Goal: Task Accomplishment & Management: Manage account settings

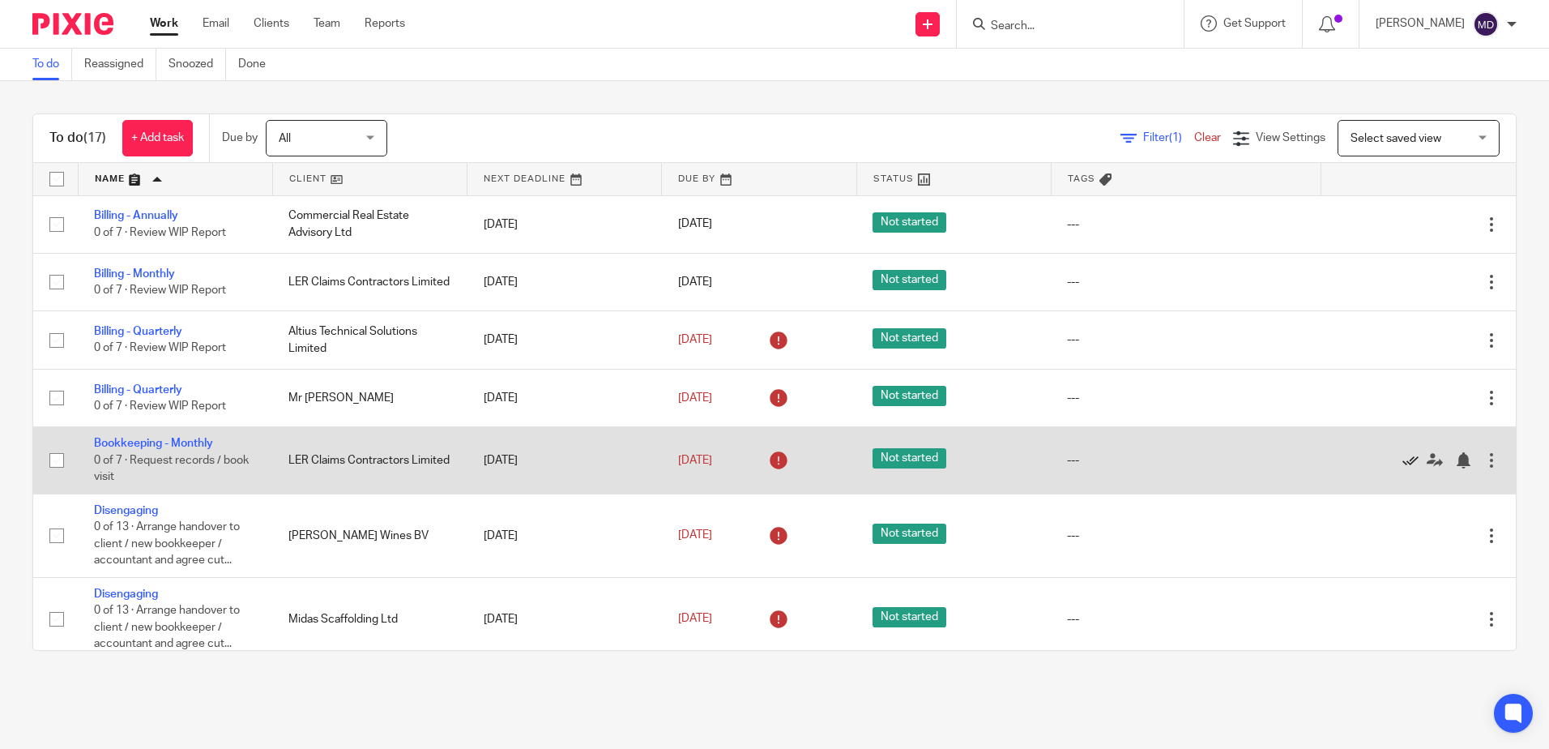
click at [1403, 459] on icon at bounding box center [1411, 460] width 16 height 16
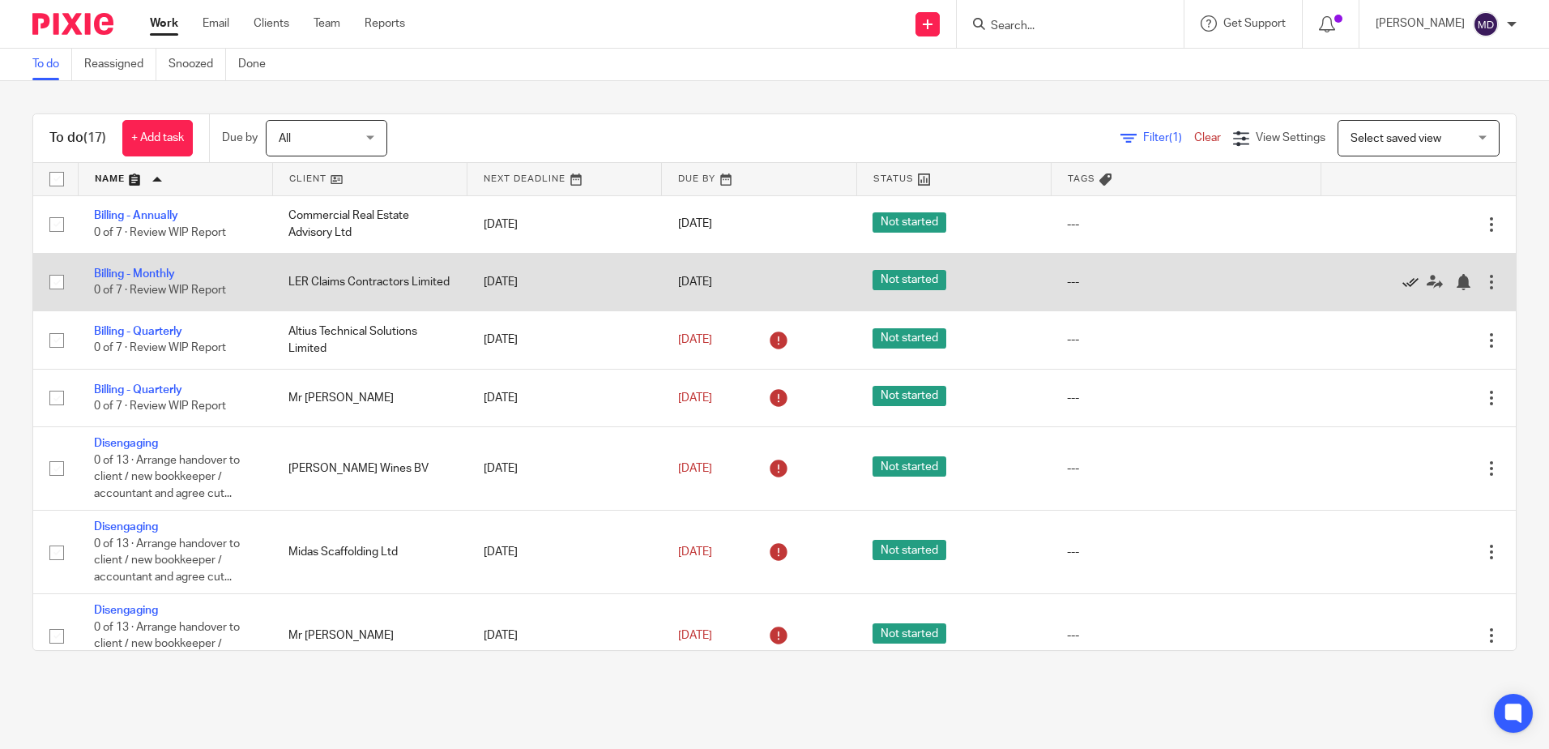
click at [1403, 284] on icon at bounding box center [1411, 282] width 16 height 16
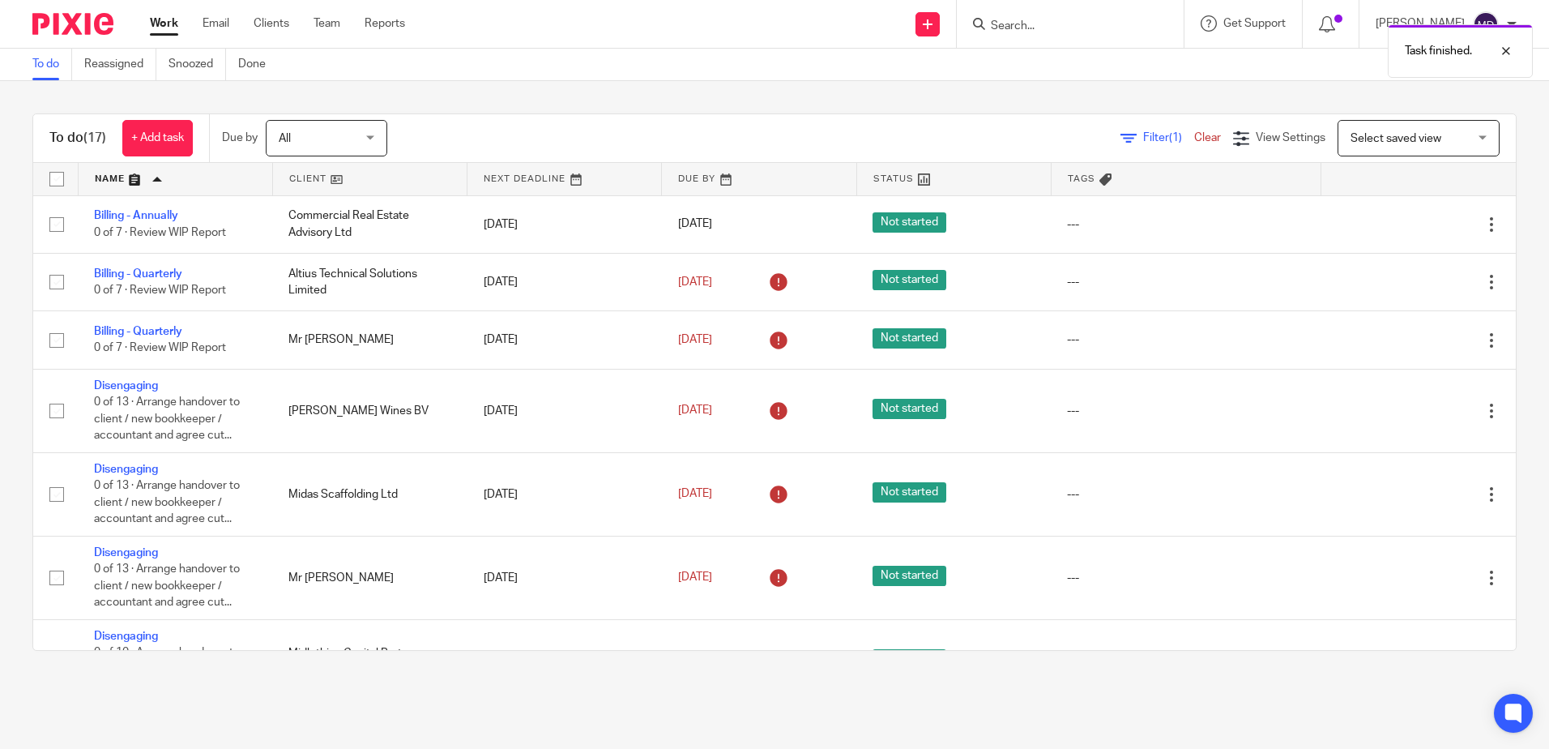
click at [1060, 28] on div "Task finished." at bounding box center [1154, 47] width 758 height 62
click at [1020, 28] on div "Task finished." at bounding box center [1154, 47] width 758 height 62
click at [1037, 42] on div "Task finished." at bounding box center [1154, 47] width 758 height 62
click at [1038, 23] on div "Task finished." at bounding box center [1154, 47] width 758 height 62
click at [1051, 32] on div "Task finished." at bounding box center [1154, 47] width 758 height 62
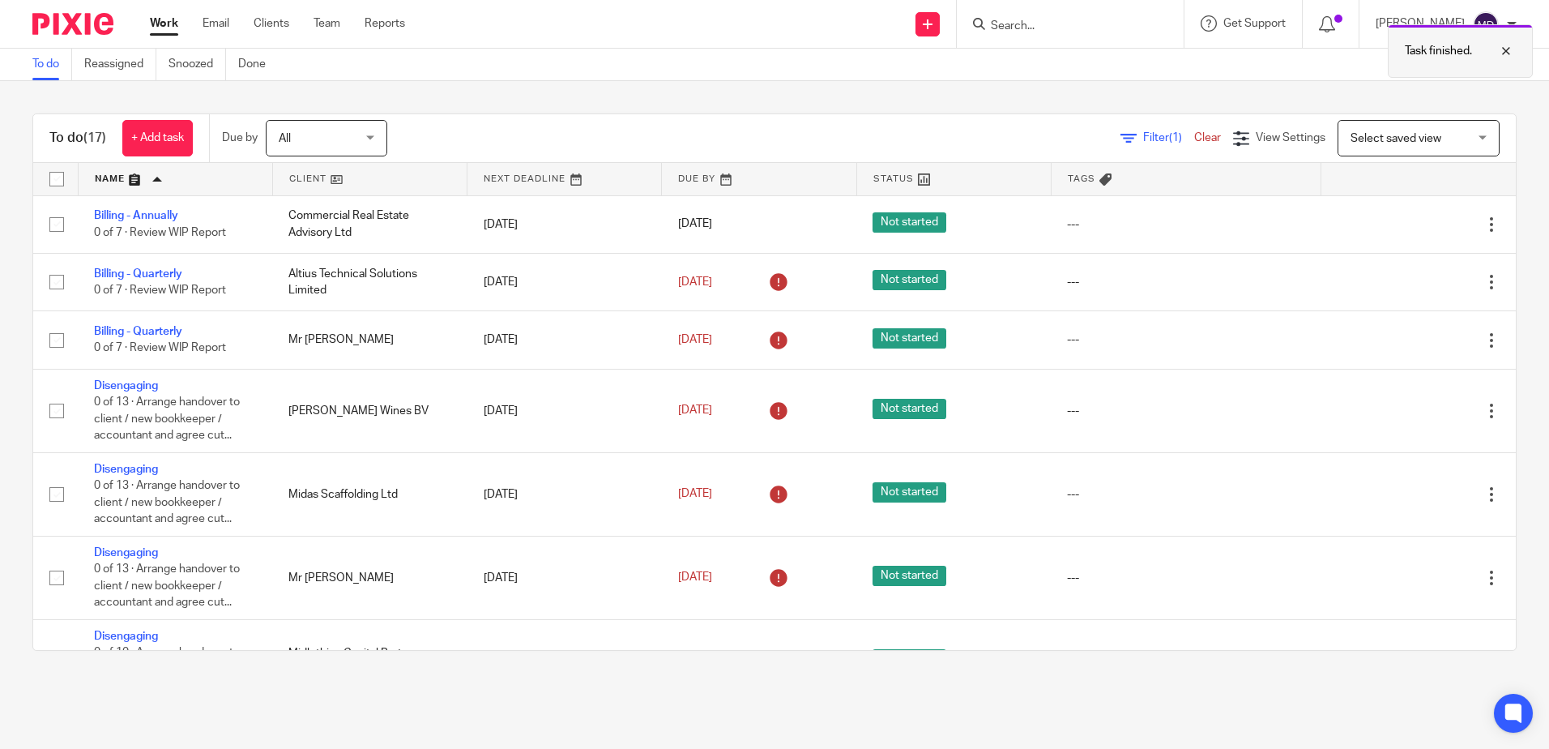
click at [1514, 57] on div at bounding box center [1494, 50] width 44 height 19
click at [1107, 50] on div "Task finished." at bounding box center [1154, 47] width 758 height 62
click at [1053, 29] on input "Search" at bounding box center [1062, 26] width 146 height 15
type input "nti"
click button "submit" at bounding box center [0, 0] width 0 height 0
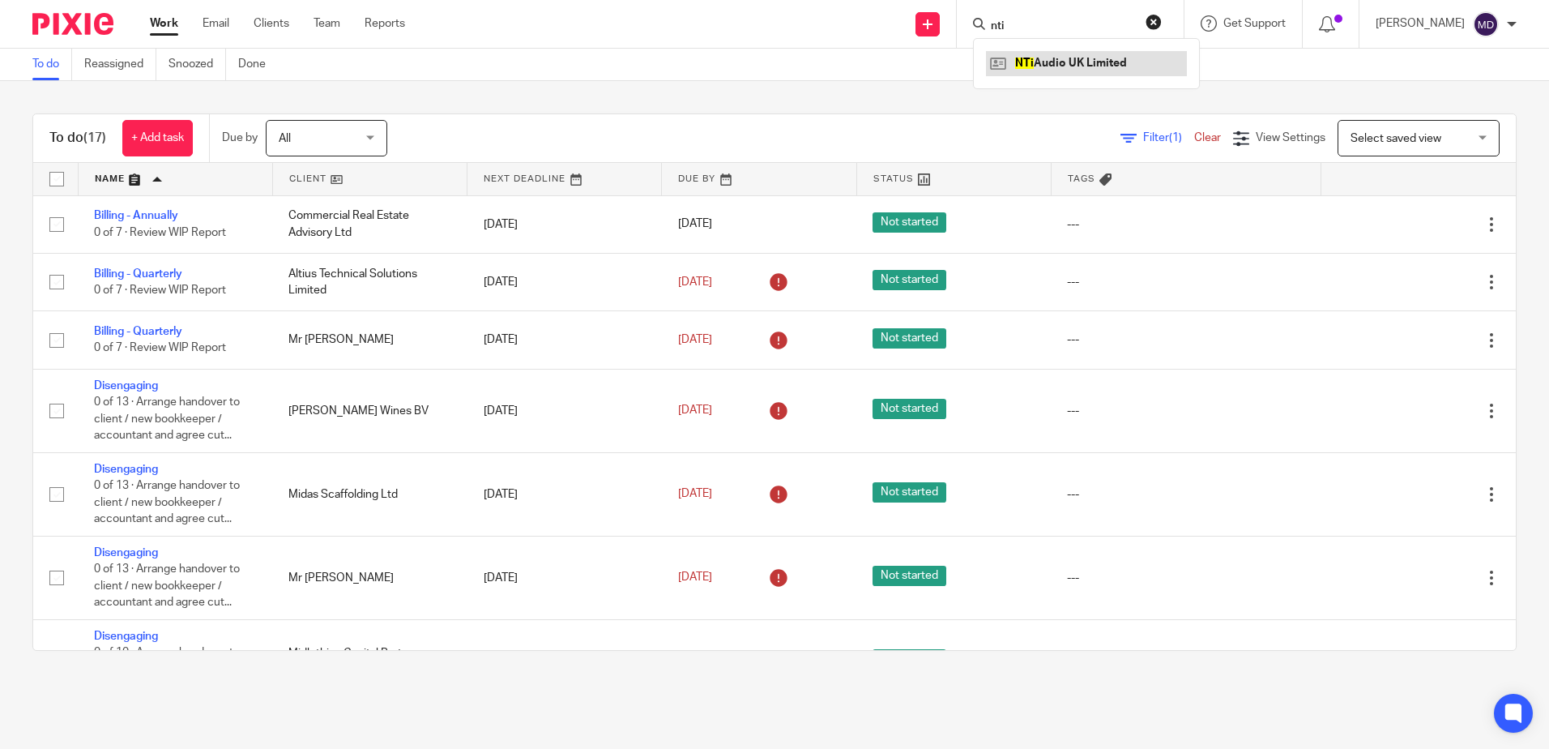
click at [1045, 61] on link at bounding box center [1086, 63] width 201 height 24
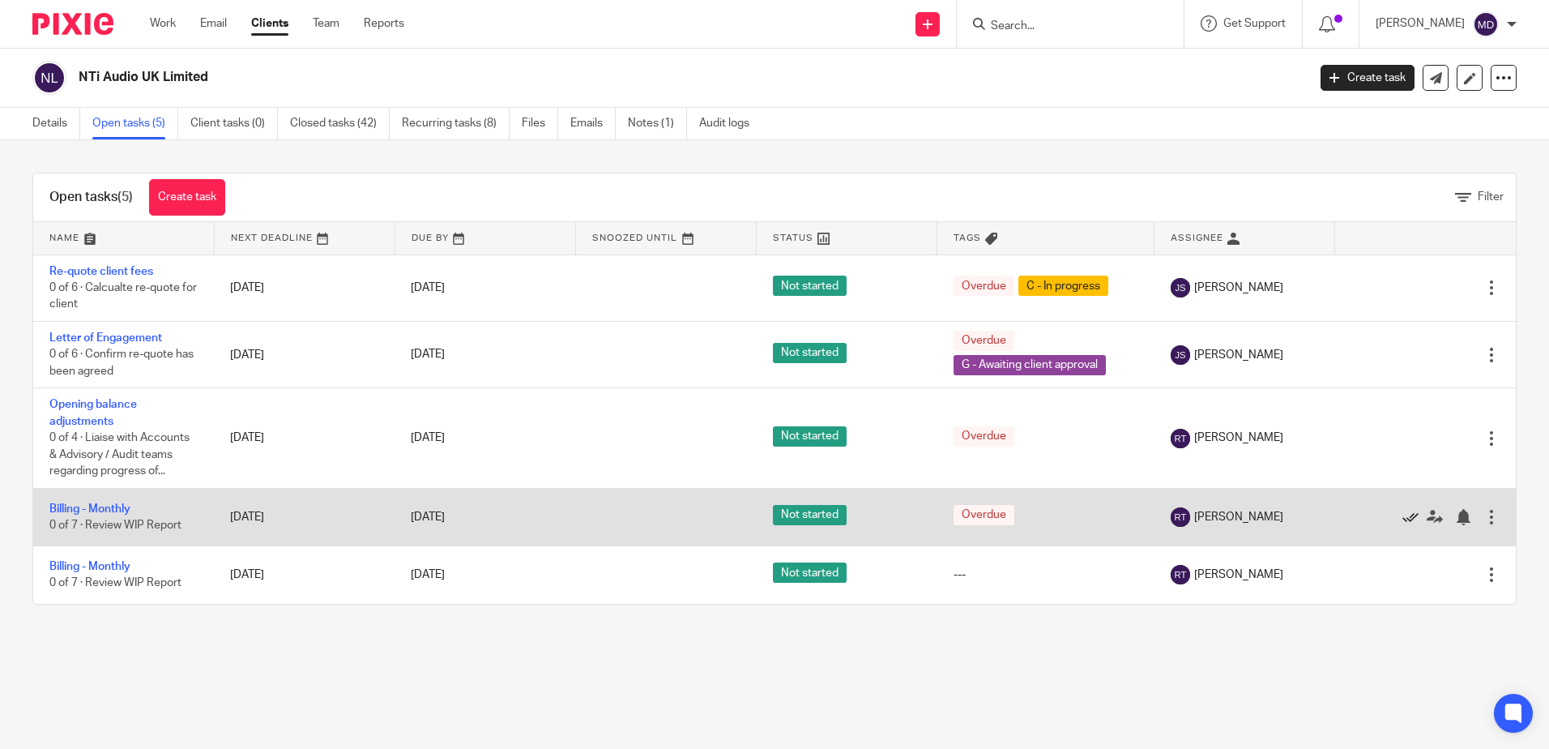
click at [1403, 515] on icon at bounding box center [1411, 517] width 16 height 16
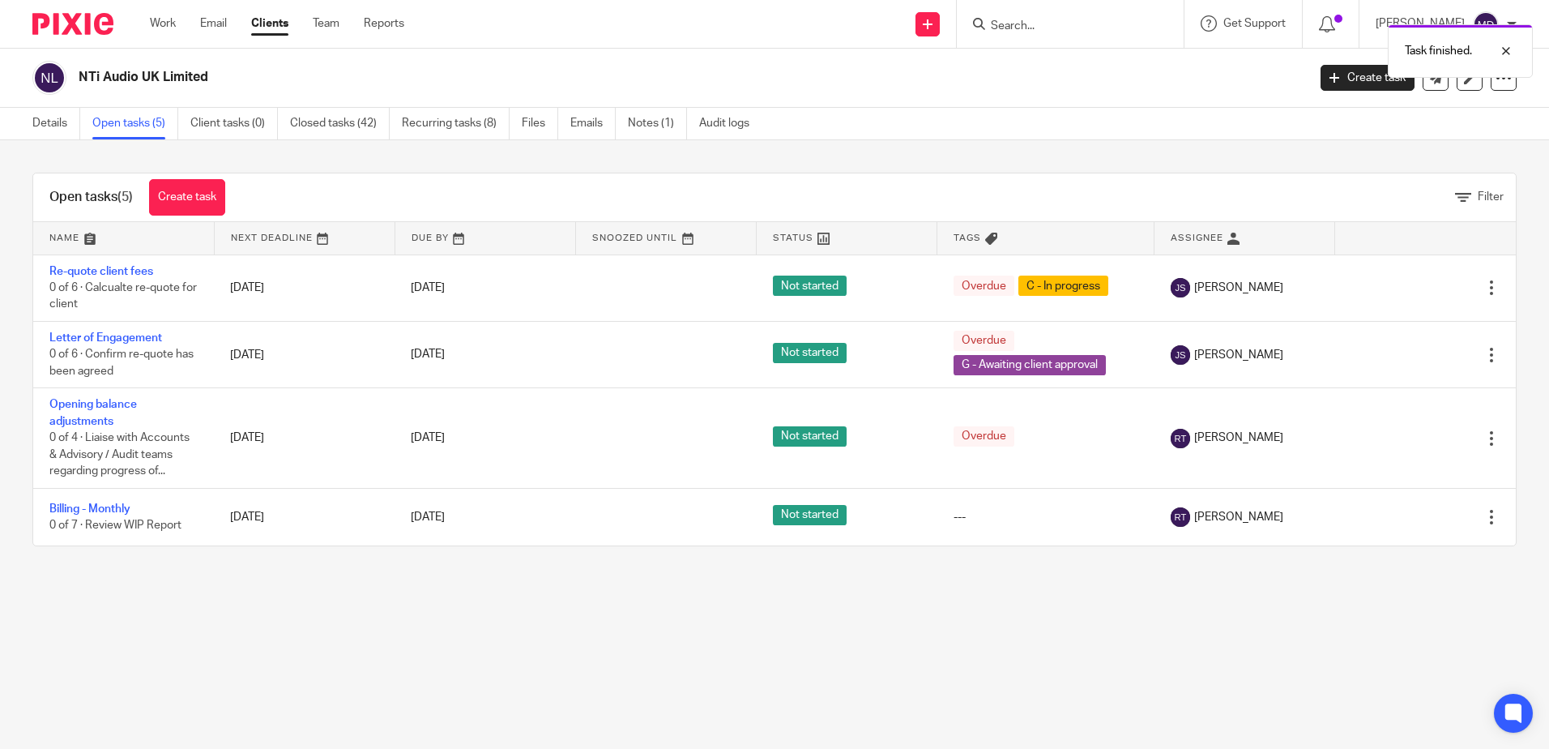
click at [1403, 515] on icon at bounding box center [1411, 517] width 16 height 16
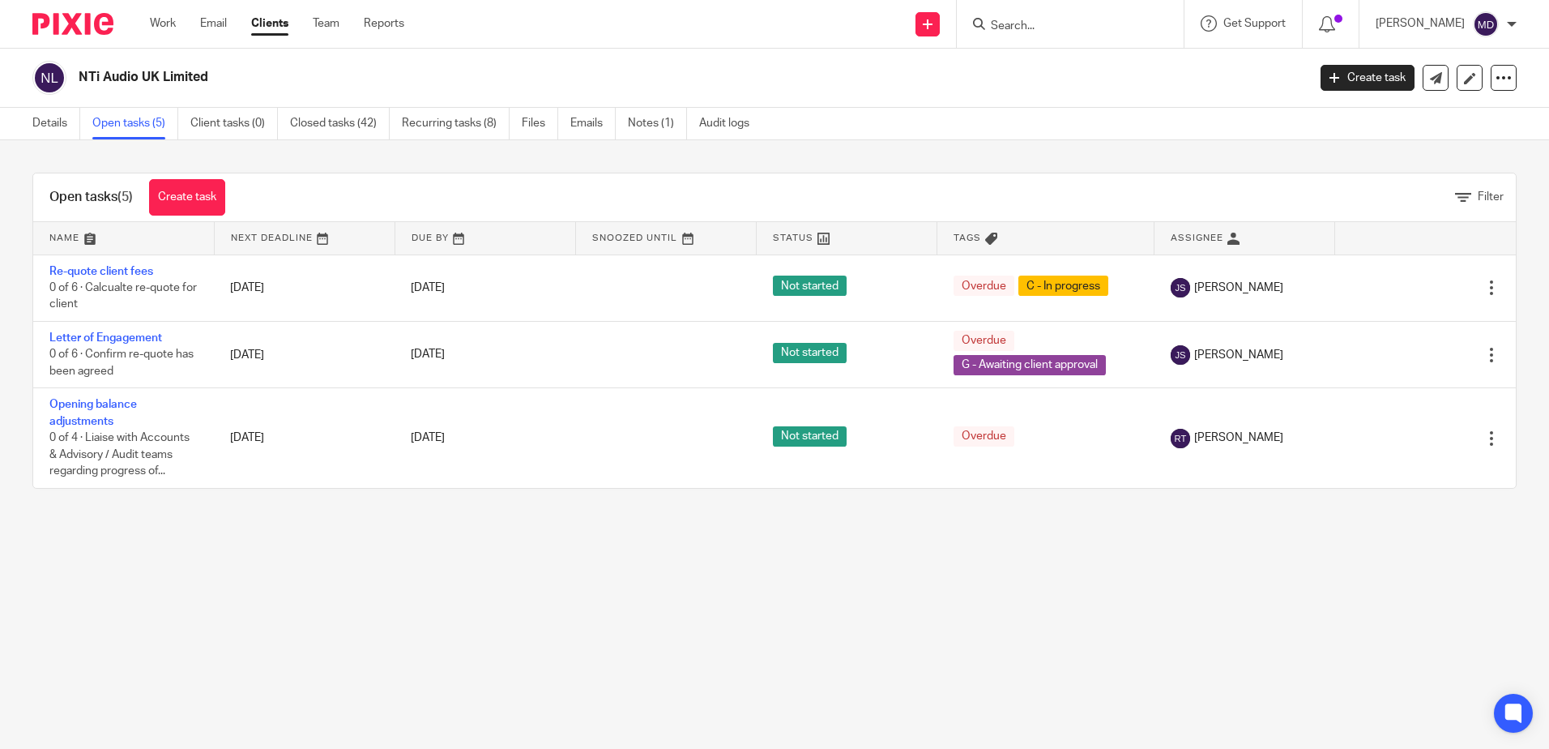
click at [1030, 25] on input "Search" at bounding box center [1062, 26] width 146 height 15
click button "submit" at bounding box center [0, 0] width 0 height 0
click at [1095, 22] on input "KER01" at bounding box center [1062, 26] width 146 height 15
type input "KER0"
click at [1076, 61] on link at bounding box center [1108, 63] width 245 height 24
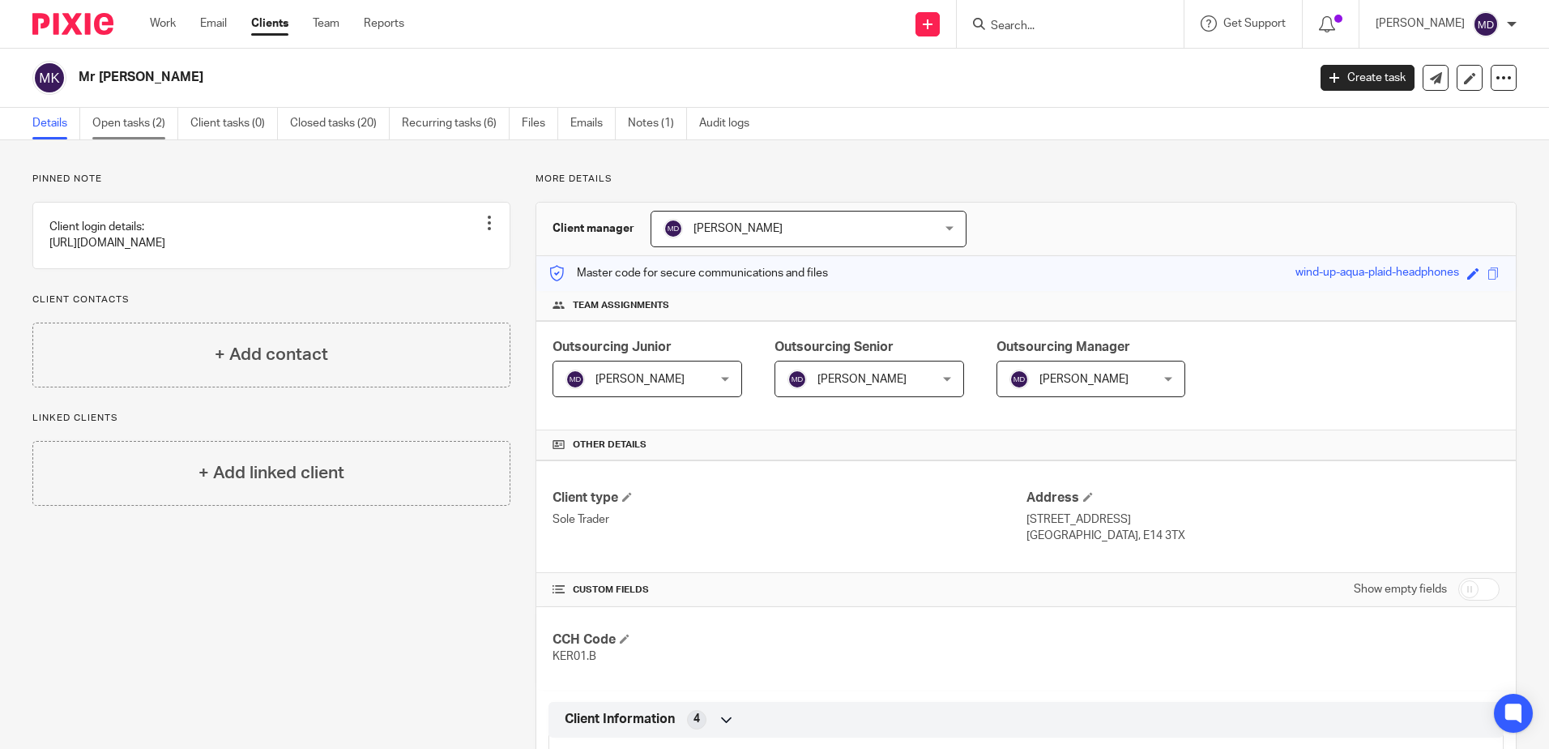
click at [162, 127] on link "Open tasks (2)" at bounding box center [135, 124] width 86 height 32
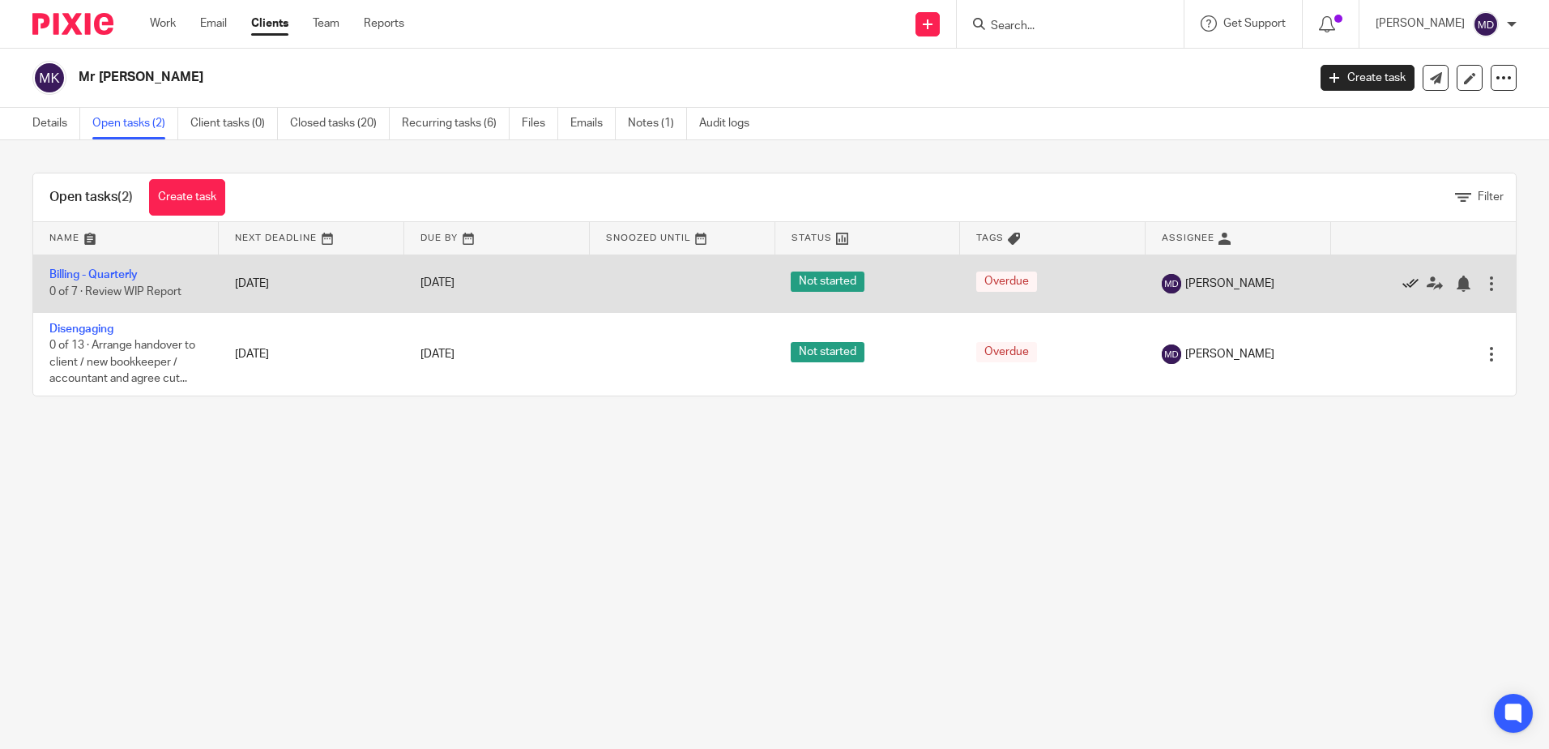
click at [1403, 282] on icon at bounding box center [1411, 283] width 16 height 16
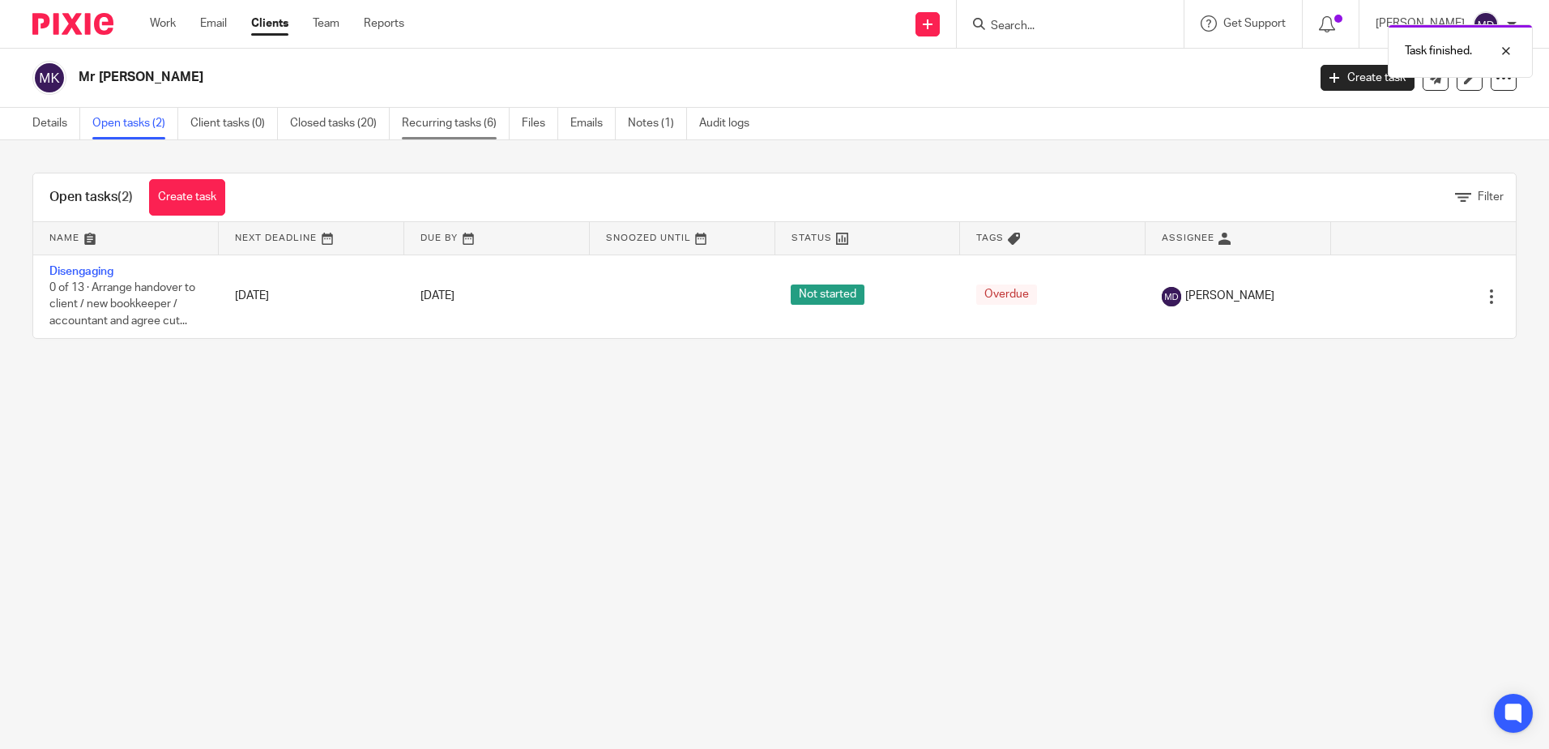
click at [476, 122] on link "Recurring tasks (6)" at bounding box center [456, 124] width 108 height 32
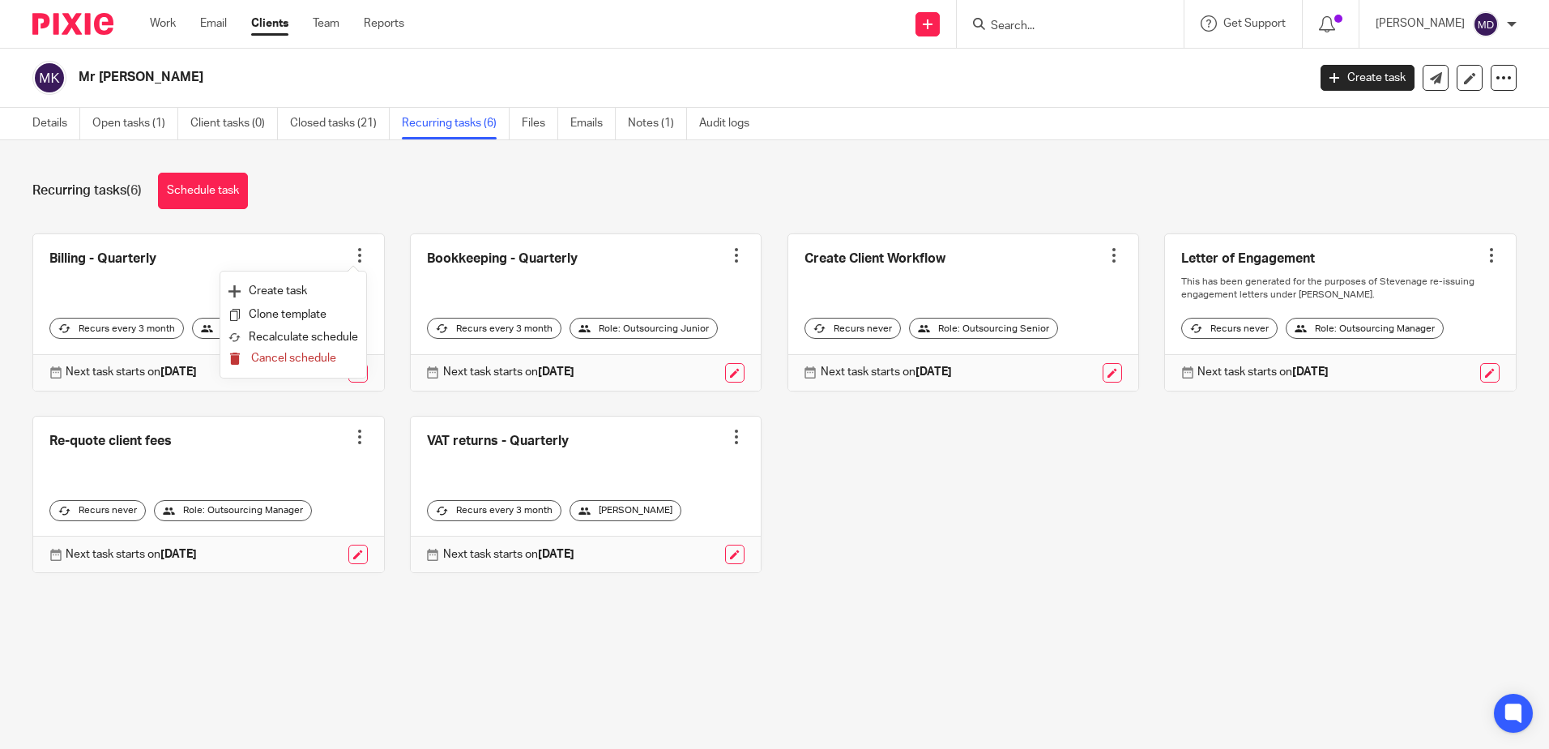
click at [317, 358] on span "Cancel schedule" at bounding box center [293, 357] width 85 height 11
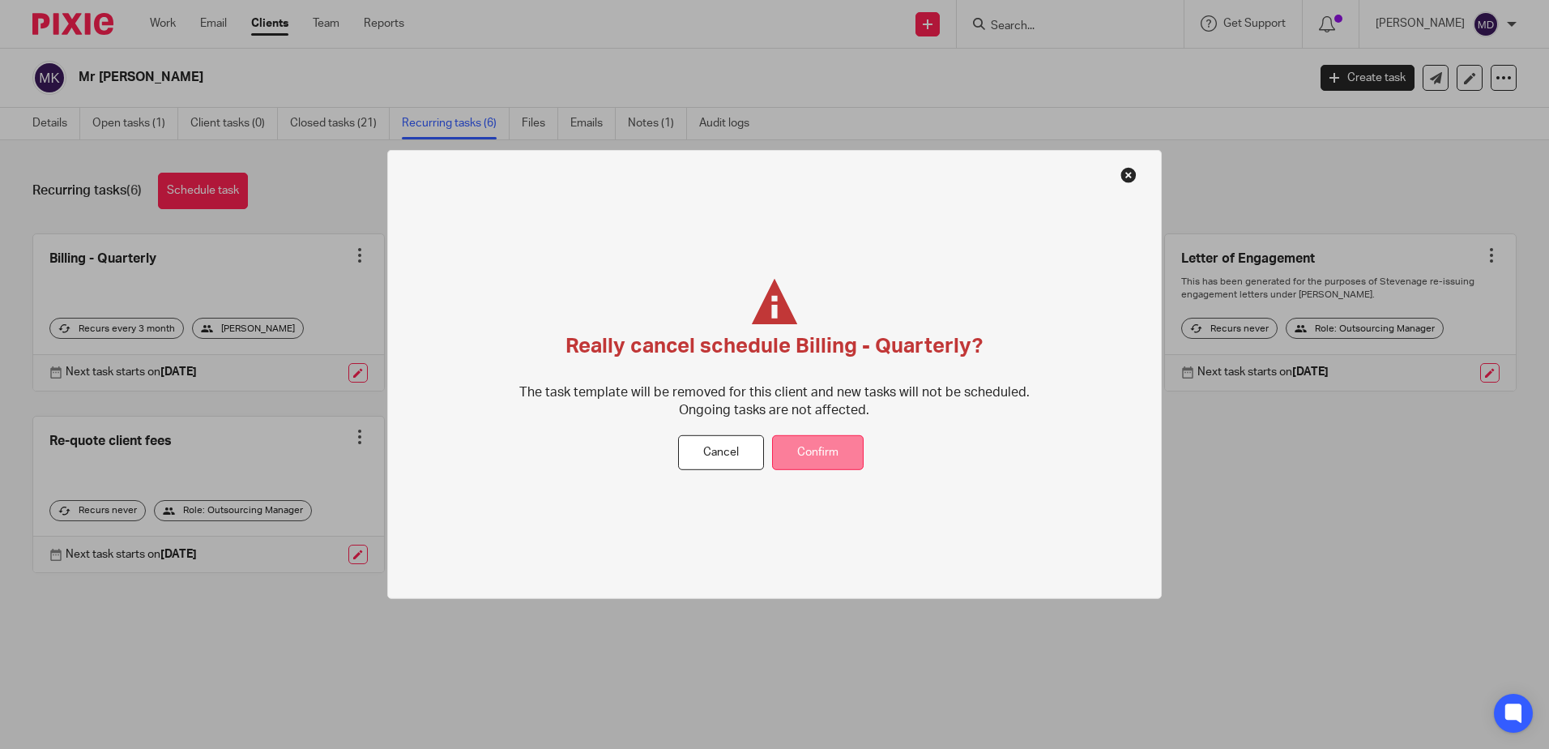
click at [826, 458] on button "Confirm" at bounding box center [818, 452] width 92 height 35
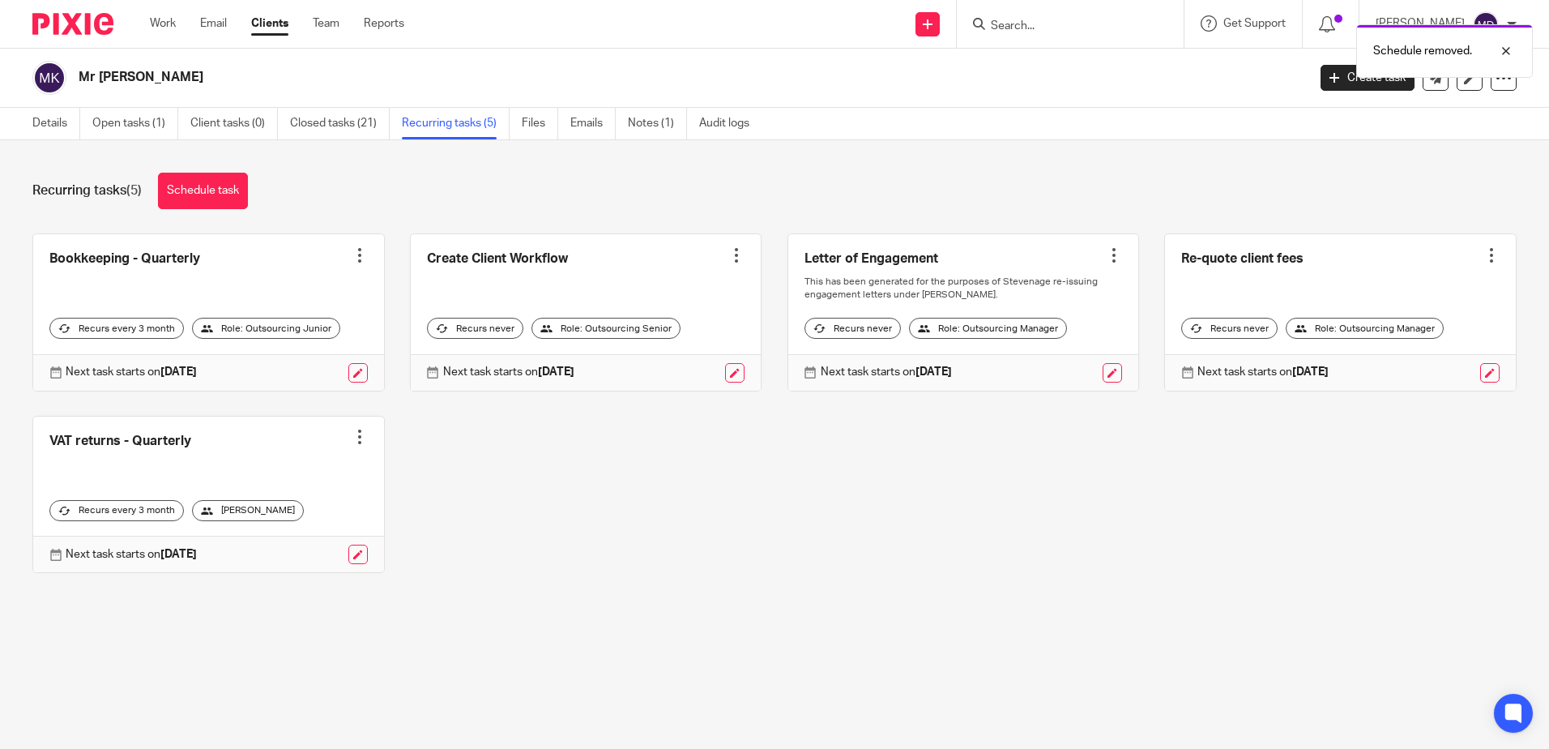
click at [352, 256] on div at bounding box center [360, 255] width 16 height 16
click at [288, 357] on span "Cancel schedule" at bounding box center [293, 357] width 85 height 11
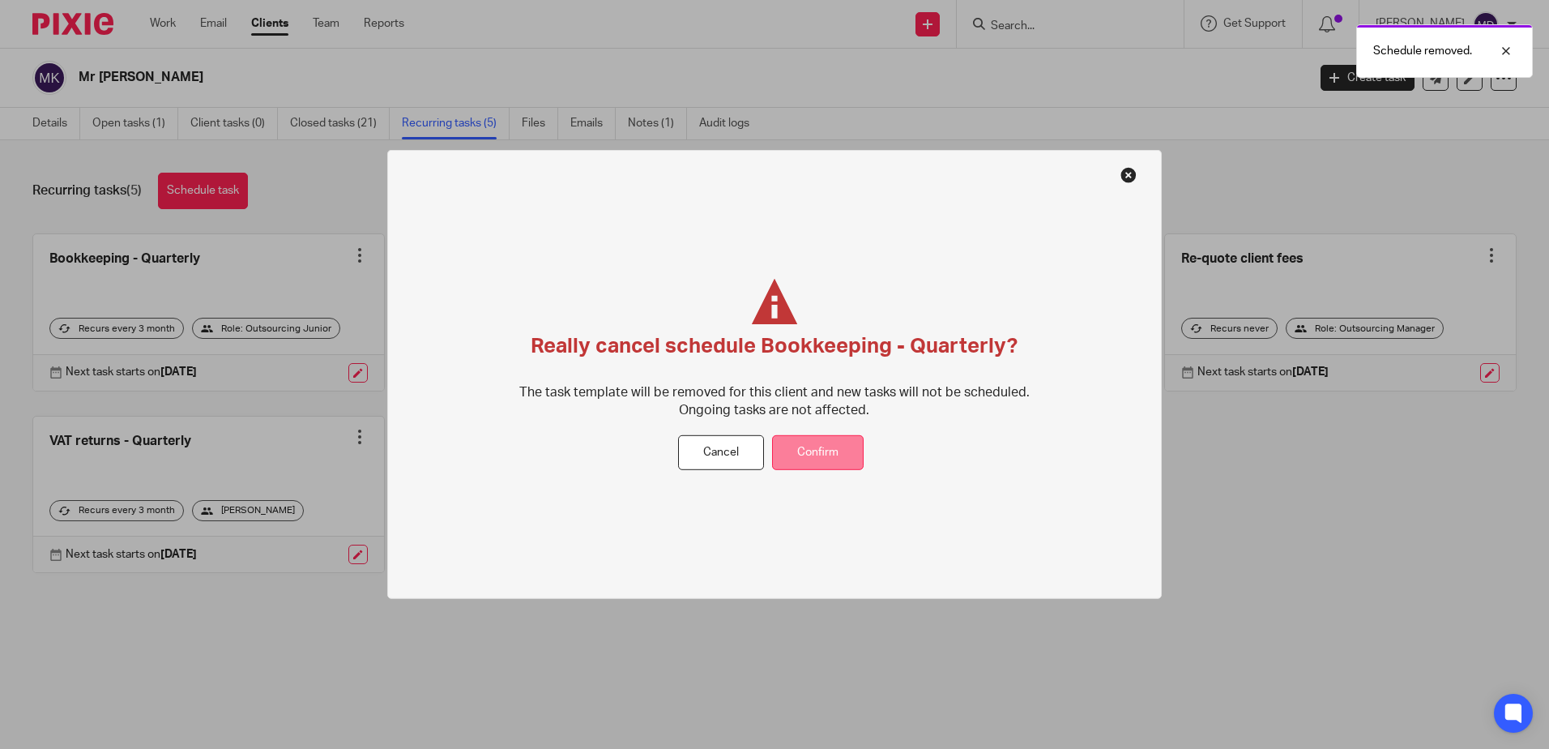
click at [817, 454] on button "Confirm" at bounding box center [818, 452] width 92 height 35
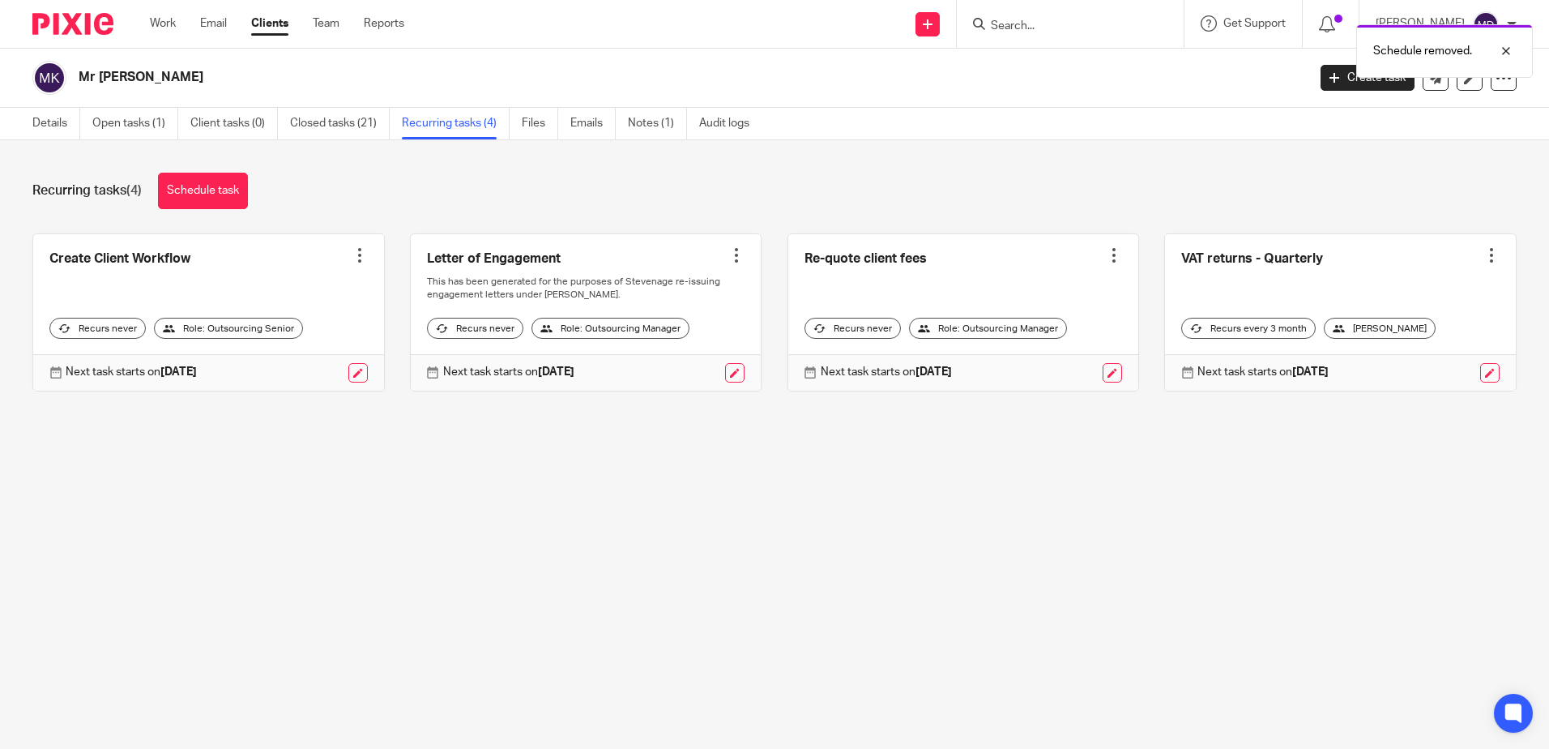
click at [1484, 255] on div at bounding box center [1492, 255] width 16 height 16
click at [1412, 357] on span "Cancel schedule" at bounding box center [1407, 357] width 85 height 11
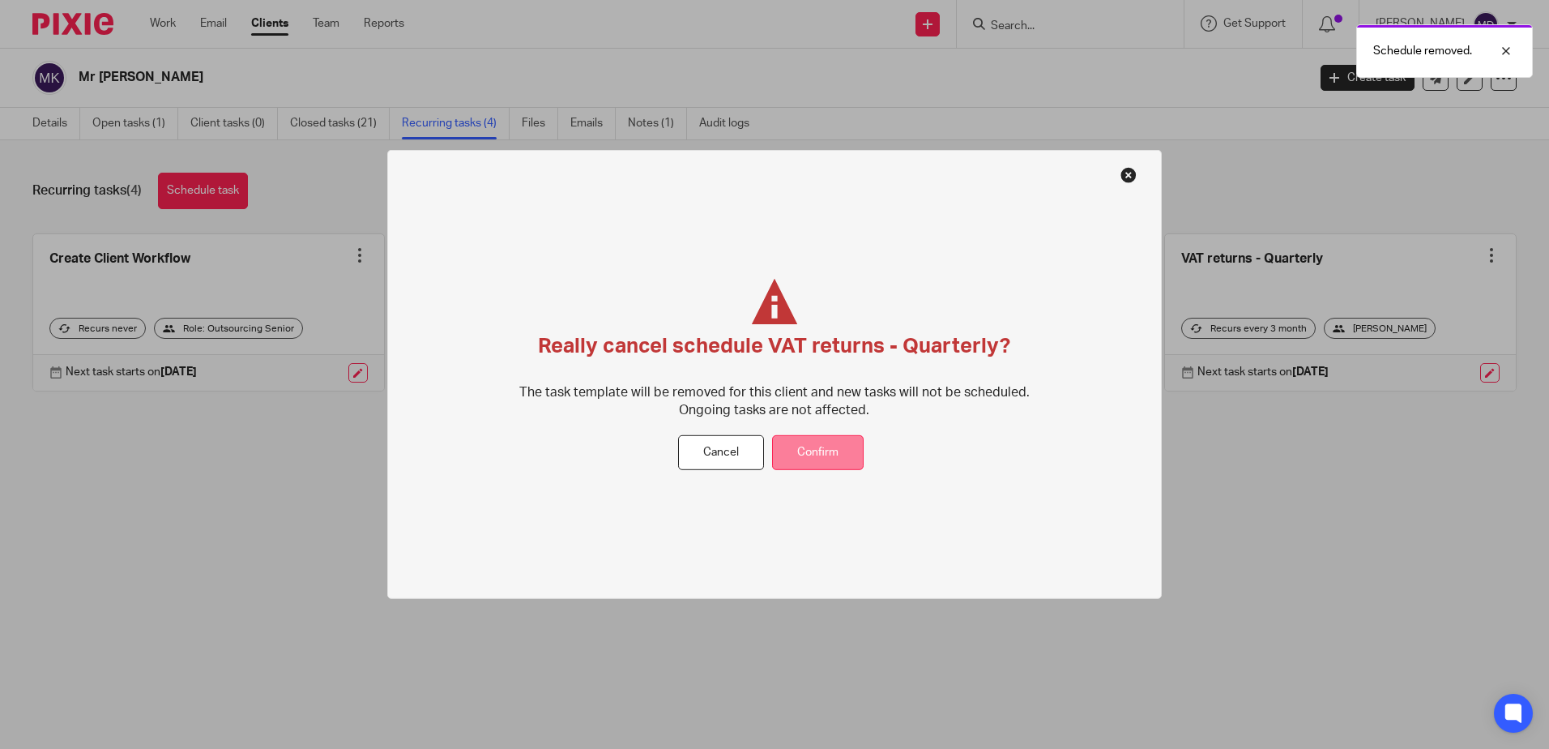
click at [819, 446] on button "Confirm" at bounding box center [818, 452] width 92 height 35
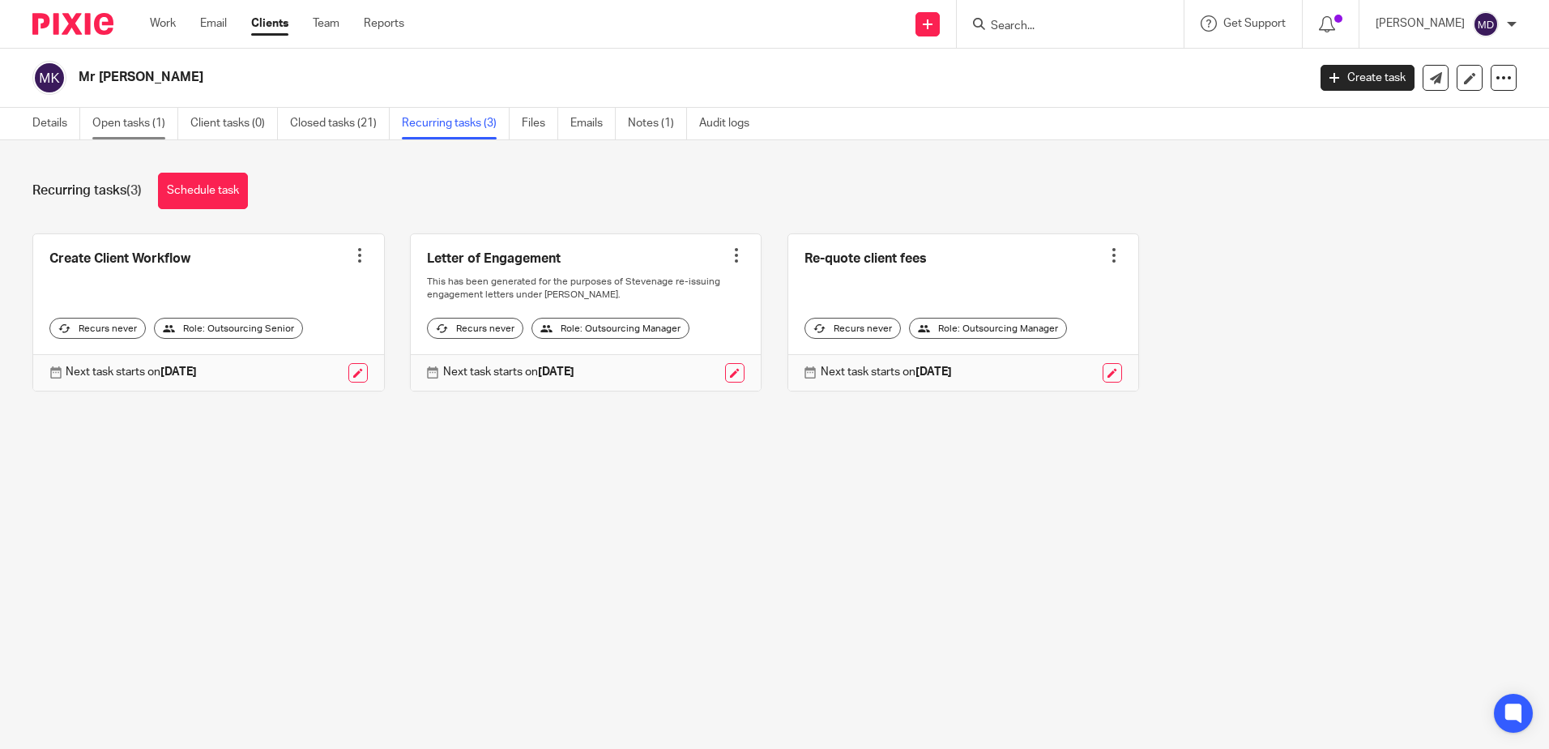
click at [131, 119] on link "Open tasks (1)" at bounding box center [135, 124] width 86 height 32
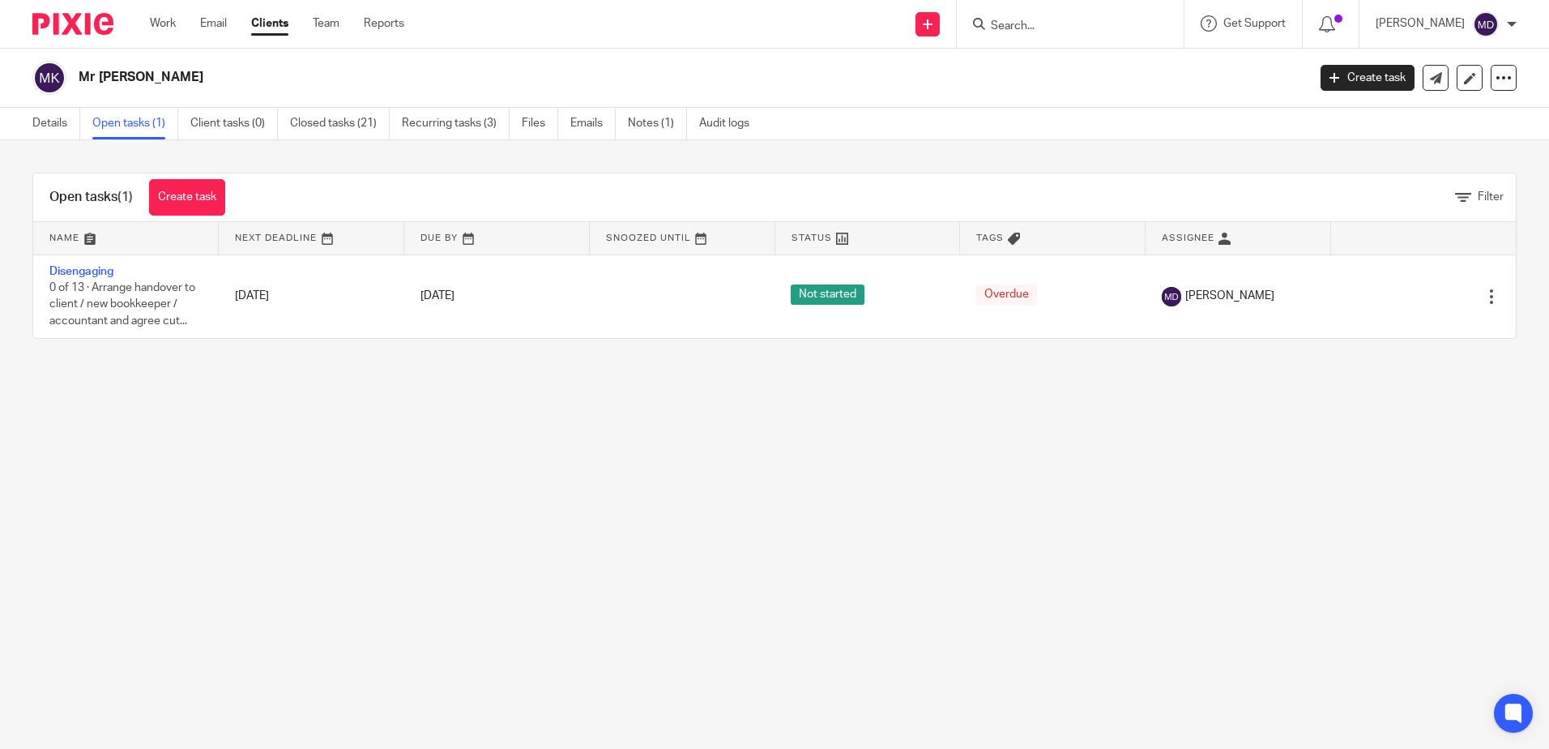
click at [1047, 27] on input "Search" at bounding box center [1062, 26] width 146 height 15
type input "juicy"
click button "submit" at bounding box center [0, 0] width 0 height 0
click at [1052, 61] on link at bounding box center [1086, 63] width 201 height 24
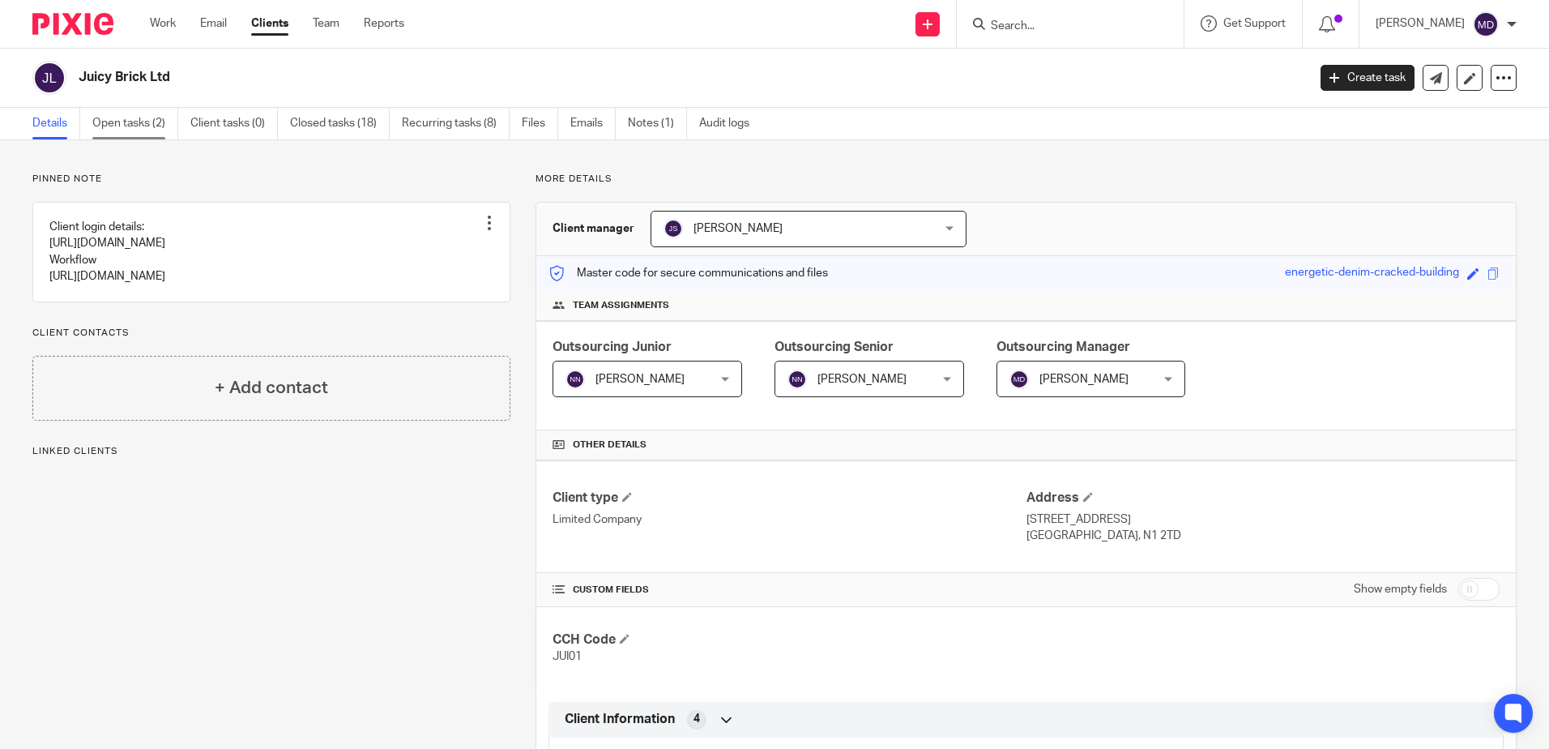
click at [95, 125] on link "Open tasks (2)" at bounding box center [135, 124] width 86 height 32
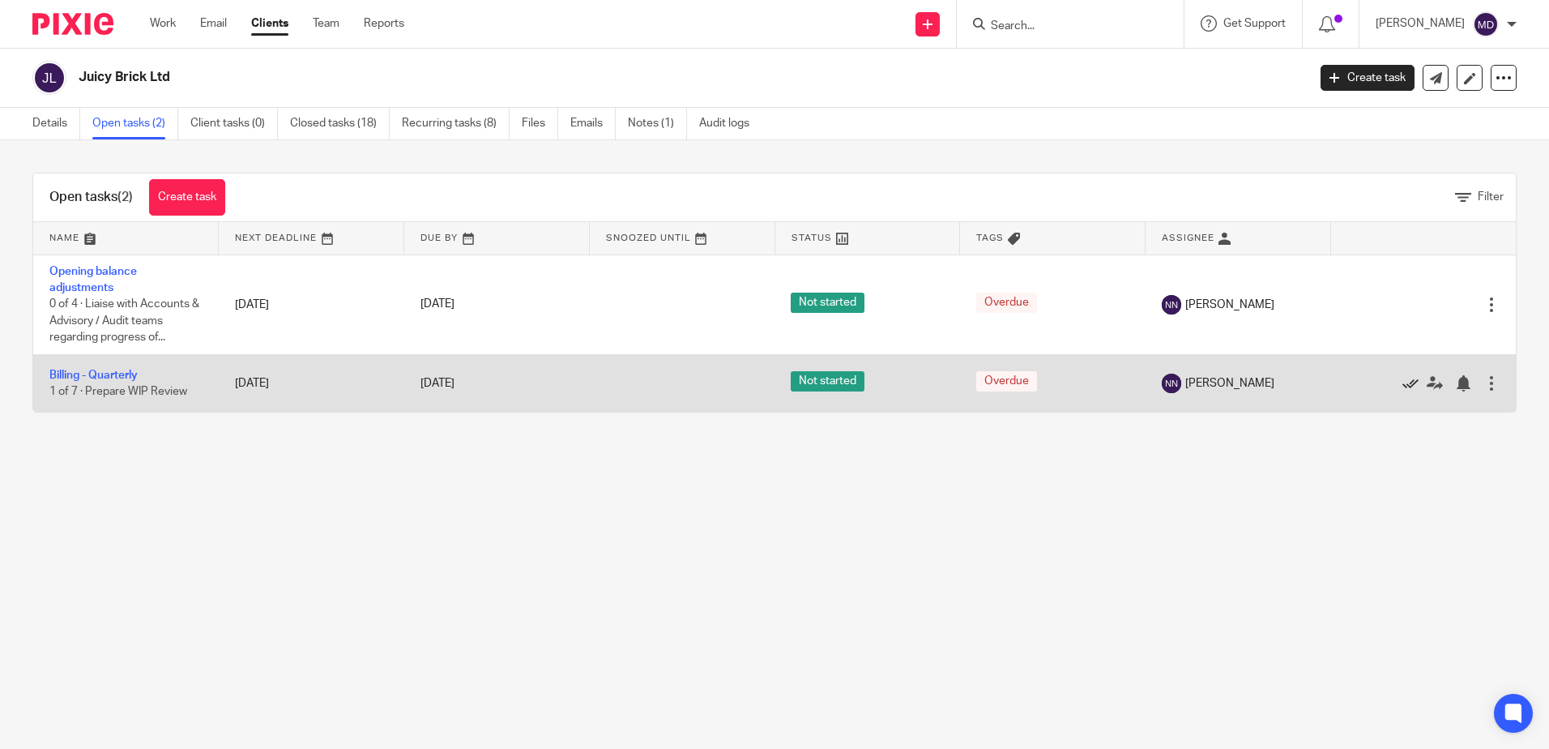
click at [1403, 380] on icon at bounding box center [1411, 383] width 16 height 16
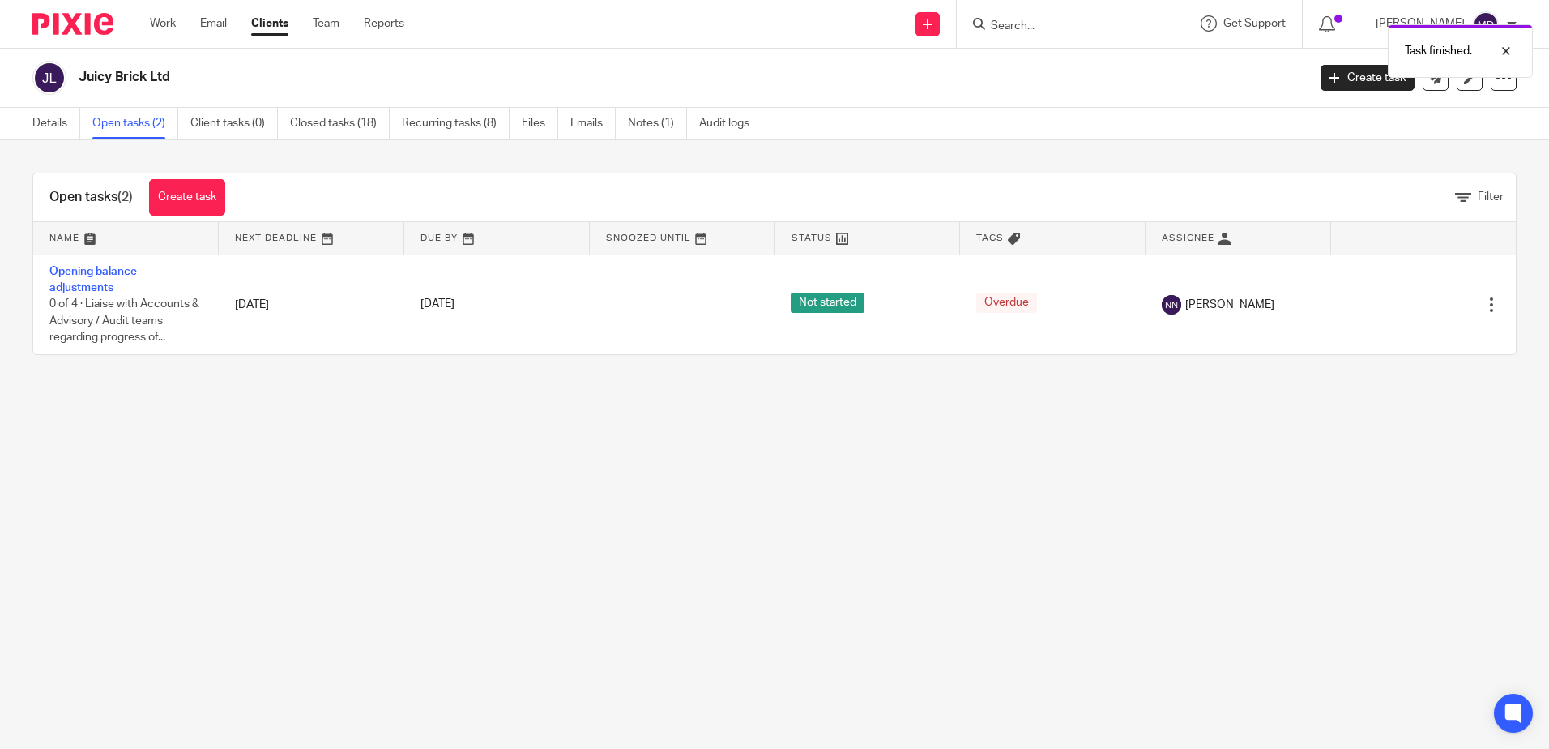
click at [1044, 28] on div "Task finished." at bounding box center [1154, 47] width 758 height 62
click at [1045, 28] on div "Task finished." at bounding box center [1154, 47] width 758 height 62
click at [1033, 30] on div "Task finished." at bounding box center [1154, 47] width 758 height 62
click at [1053, 85] on div "Juicy Brick Ltd" at bounding box center [688, 77] width 1218 height 17
click at [1056, 23] on div "Task finished." at bounding box center [1154, 47] width 758 height 62
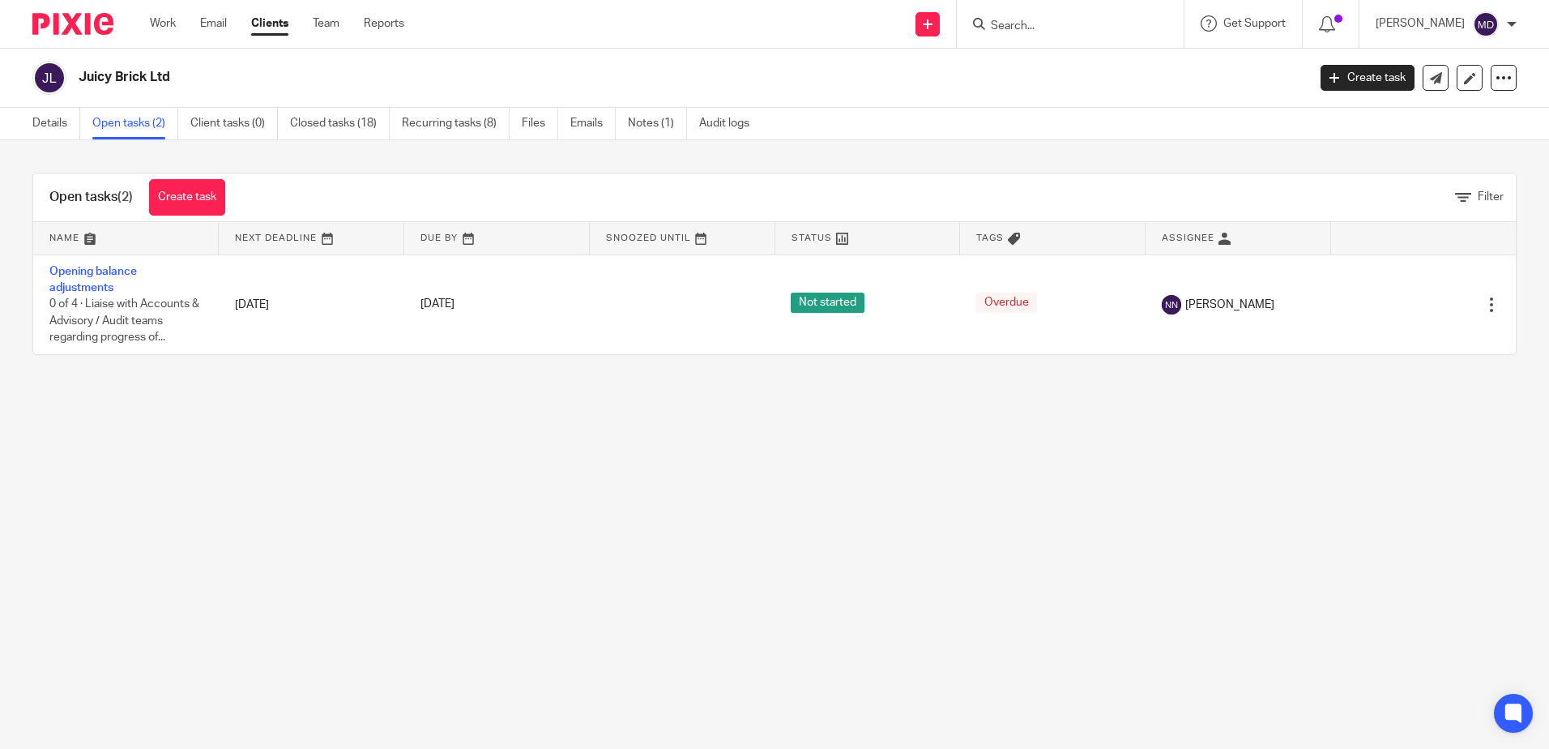
click at [1057, 25] on input "Search" at bounding box center [1062, 26] width 146 height 15
type input "salen"
click at [1074, 53] on link at bounding box center [1086, 63] width 201 height 24
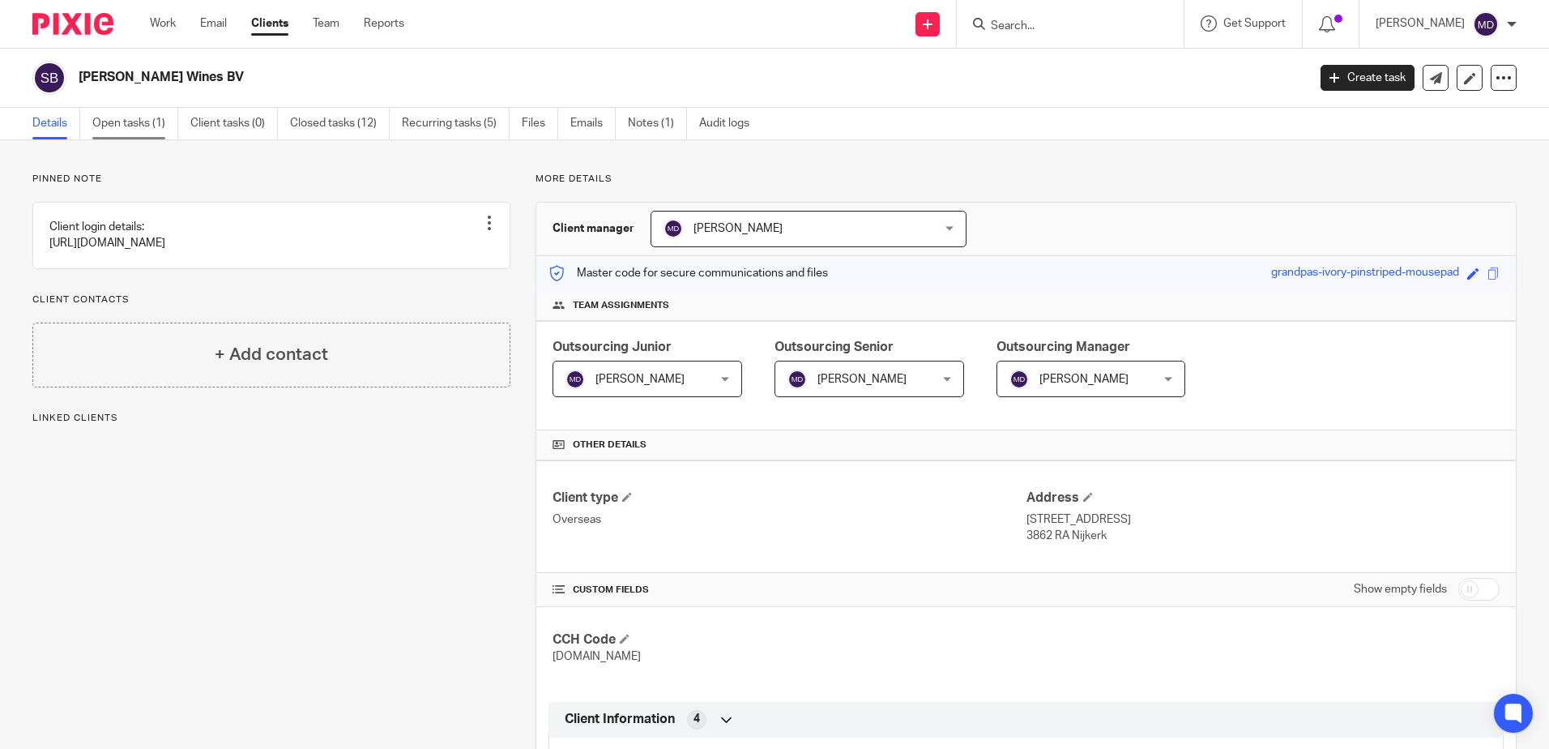
click at [141, 123] on link "Open tasks (1)" at bounding box center [135, 124] width 86 height 32
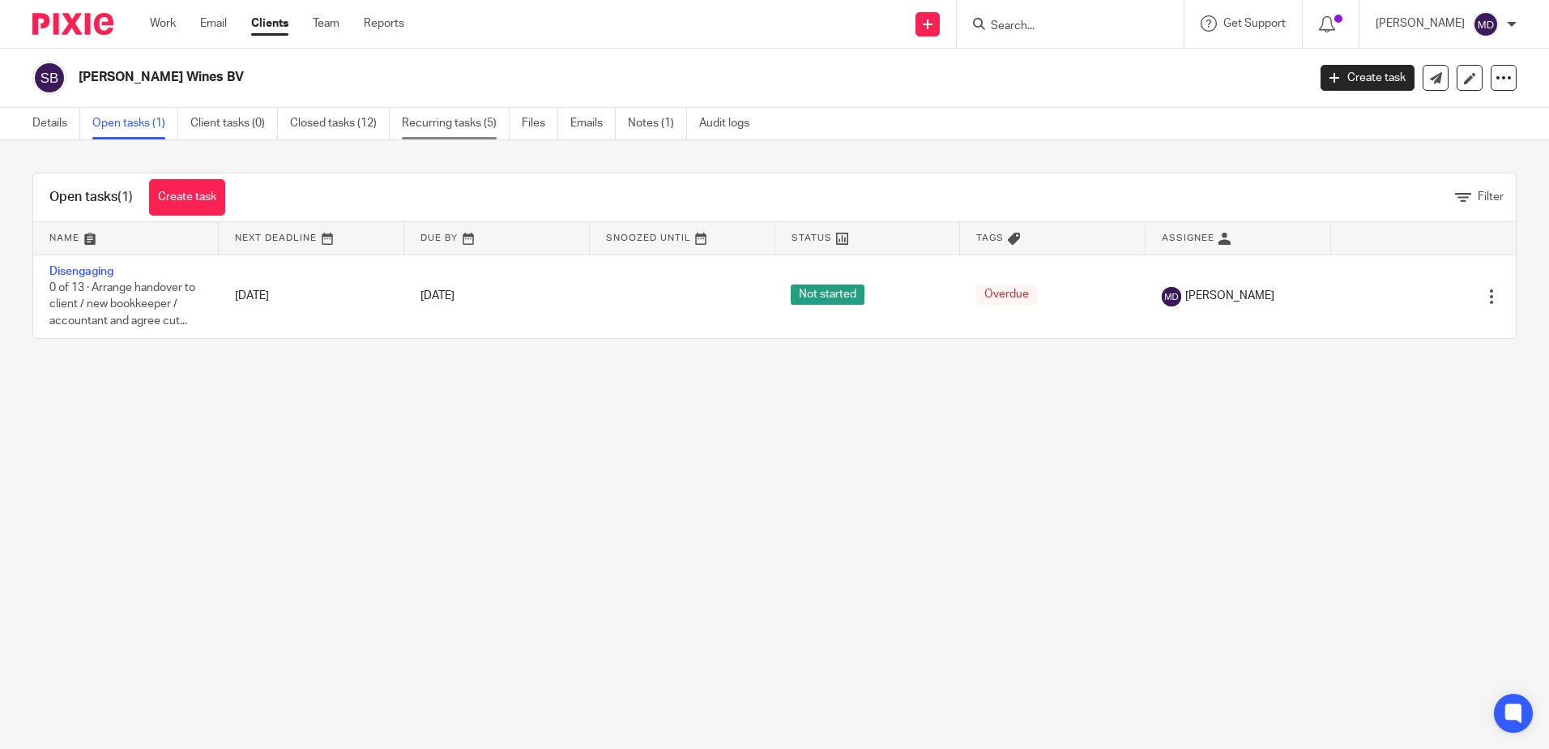
click at [470, 132] on link "Recurring tasks (5)" at bounding box center [456, 124] width 108 height 32
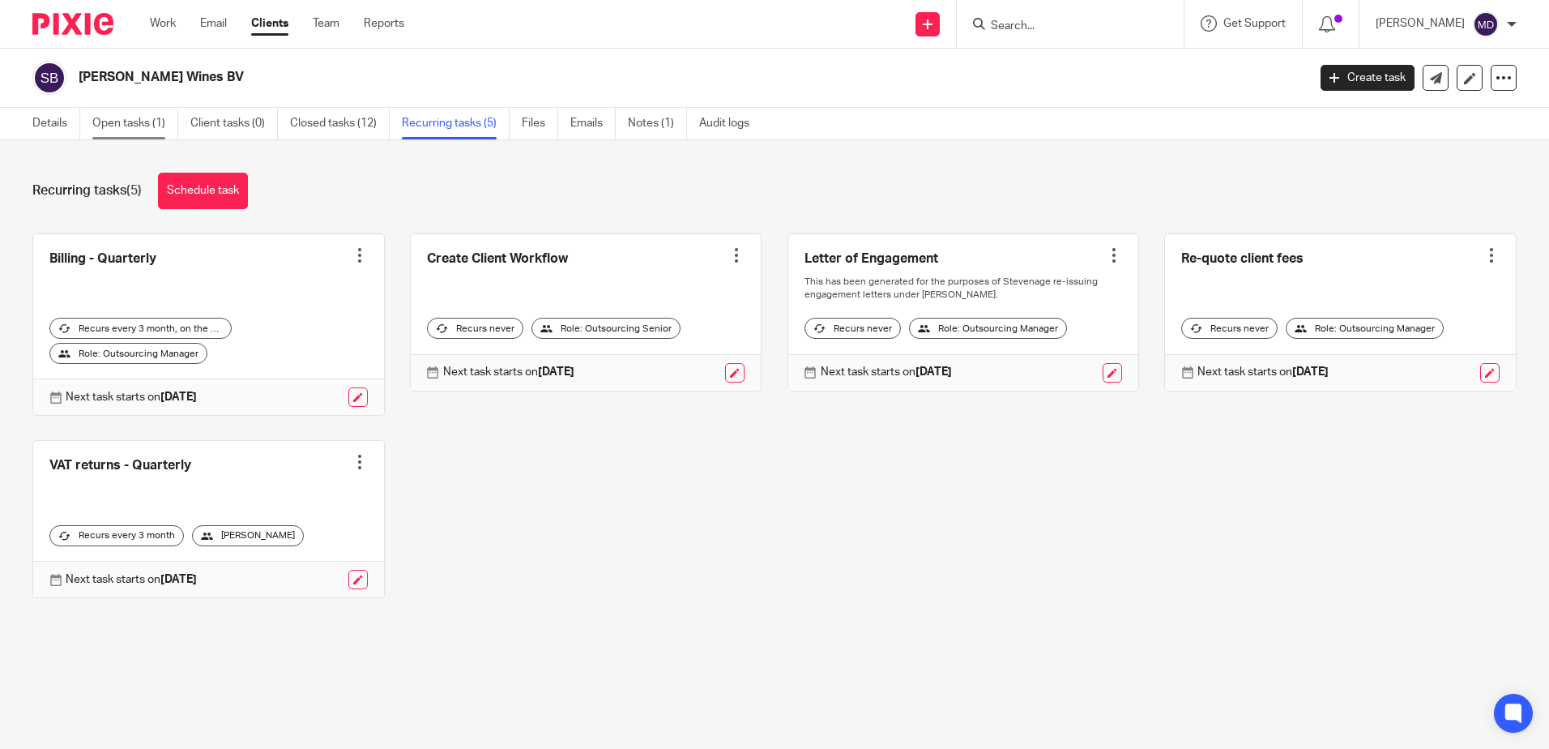
click at [145, 118] on link "Open tasks (1)" at bounding box center [135, 124] width 86 height 32
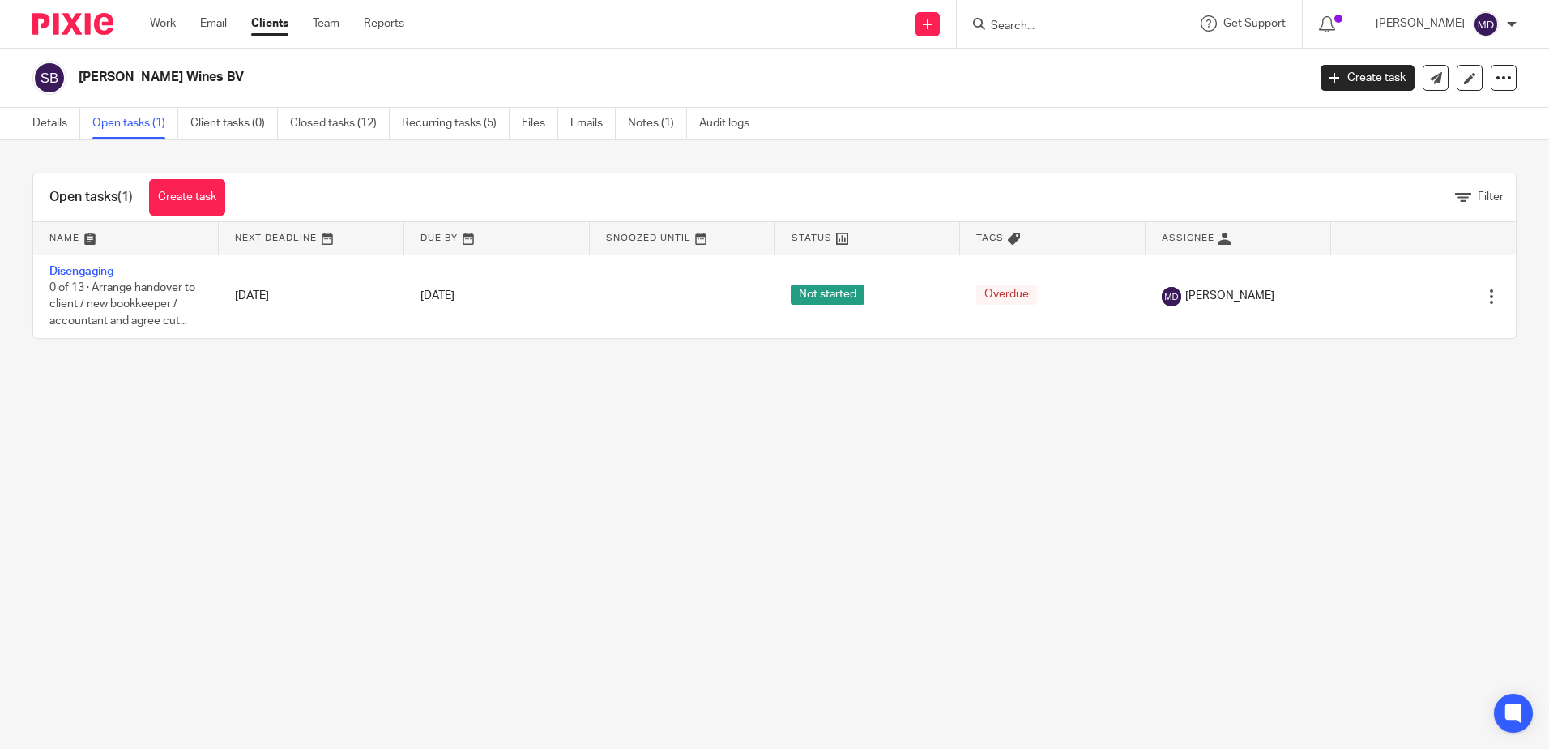
click at [433, 124] on link "Recurring tasks (5)" at bounding box center [456, 124] width 108 height 32
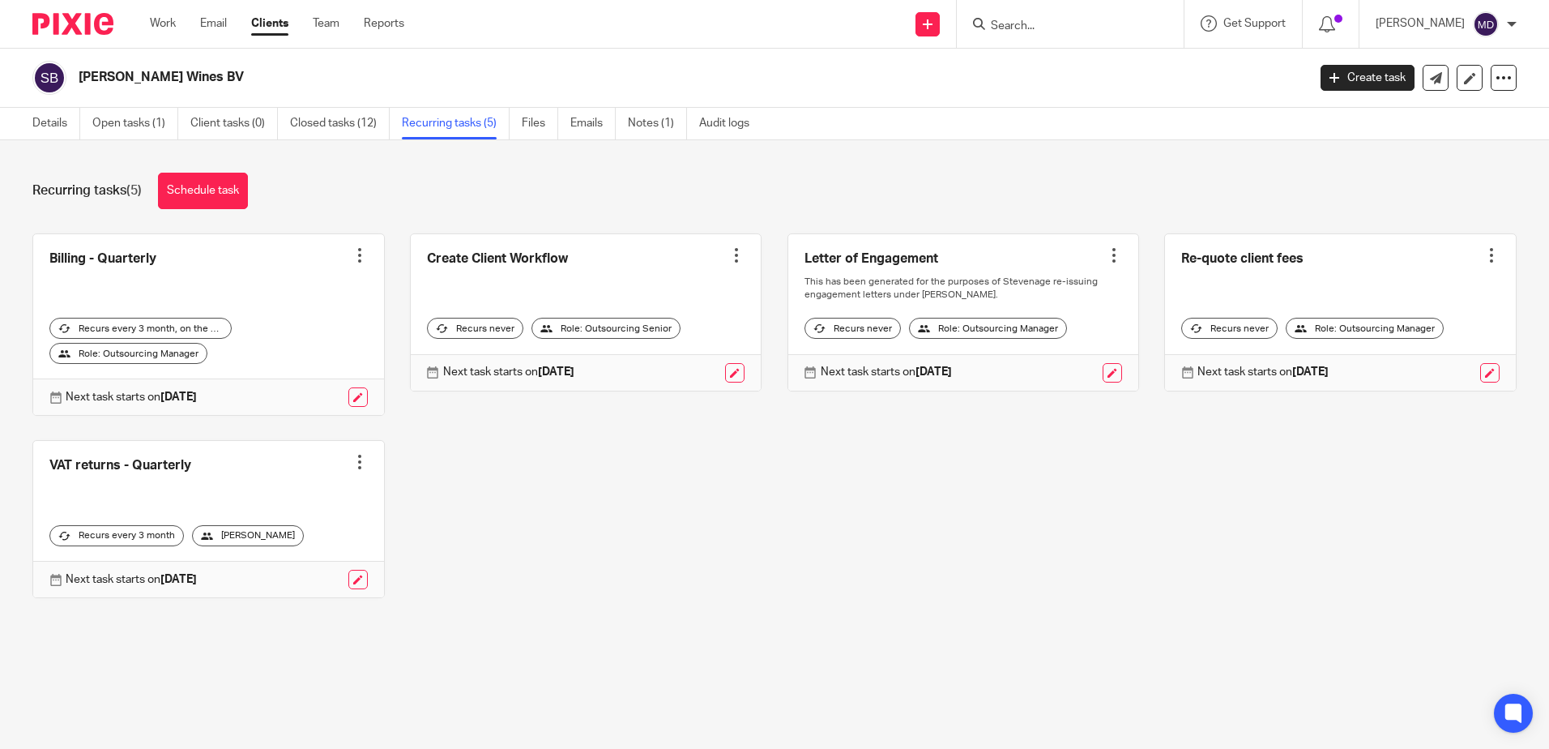
drag, startPoint x: 152, startPoint y: 23, endPoint x: 182, endPoint y: 43, distance: 36.9
click at [152, 23] on link "Work" at bounding box center [163, 23] width 26 height 16
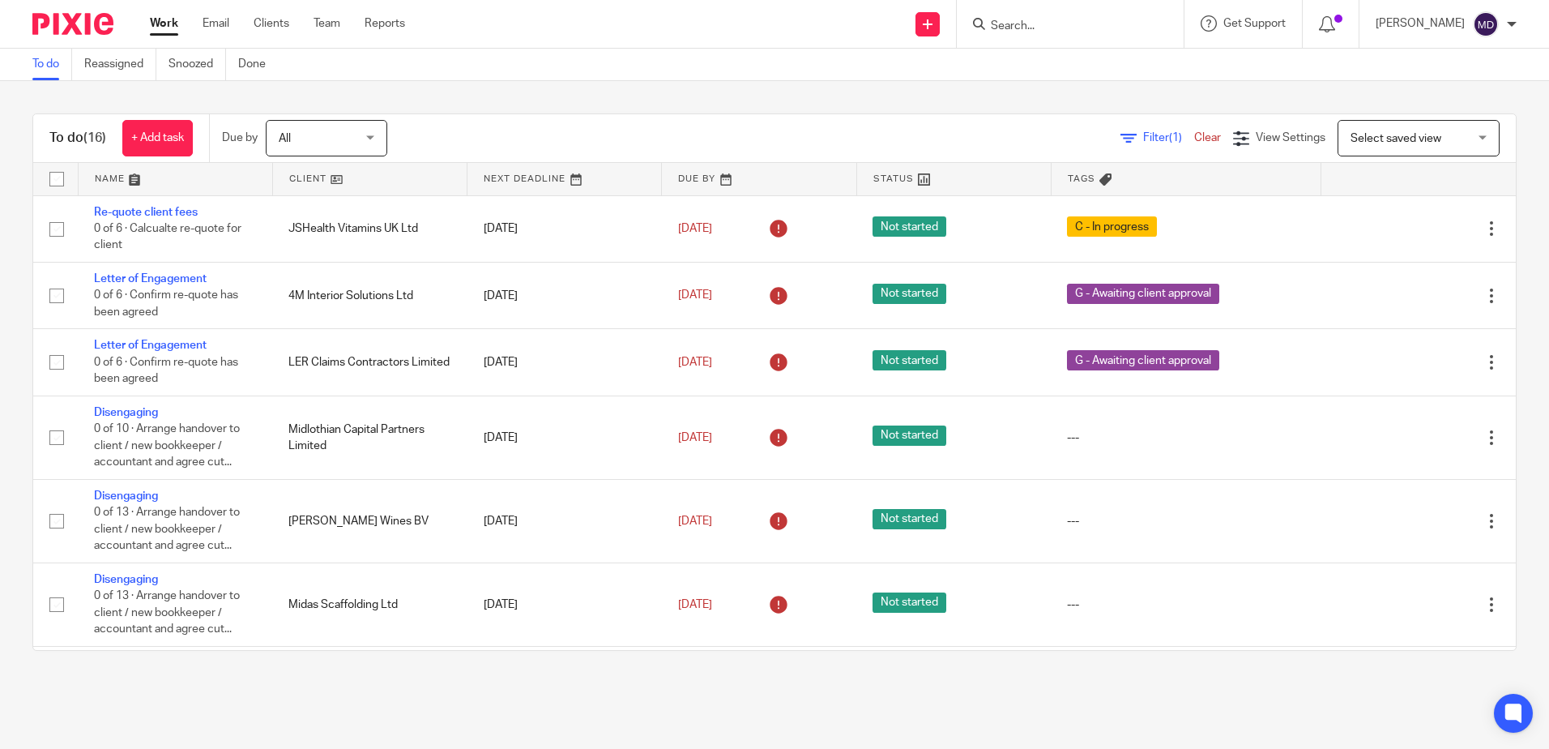
click at [112, 183] on link at bounding box center [176, 179] width 194 height 32
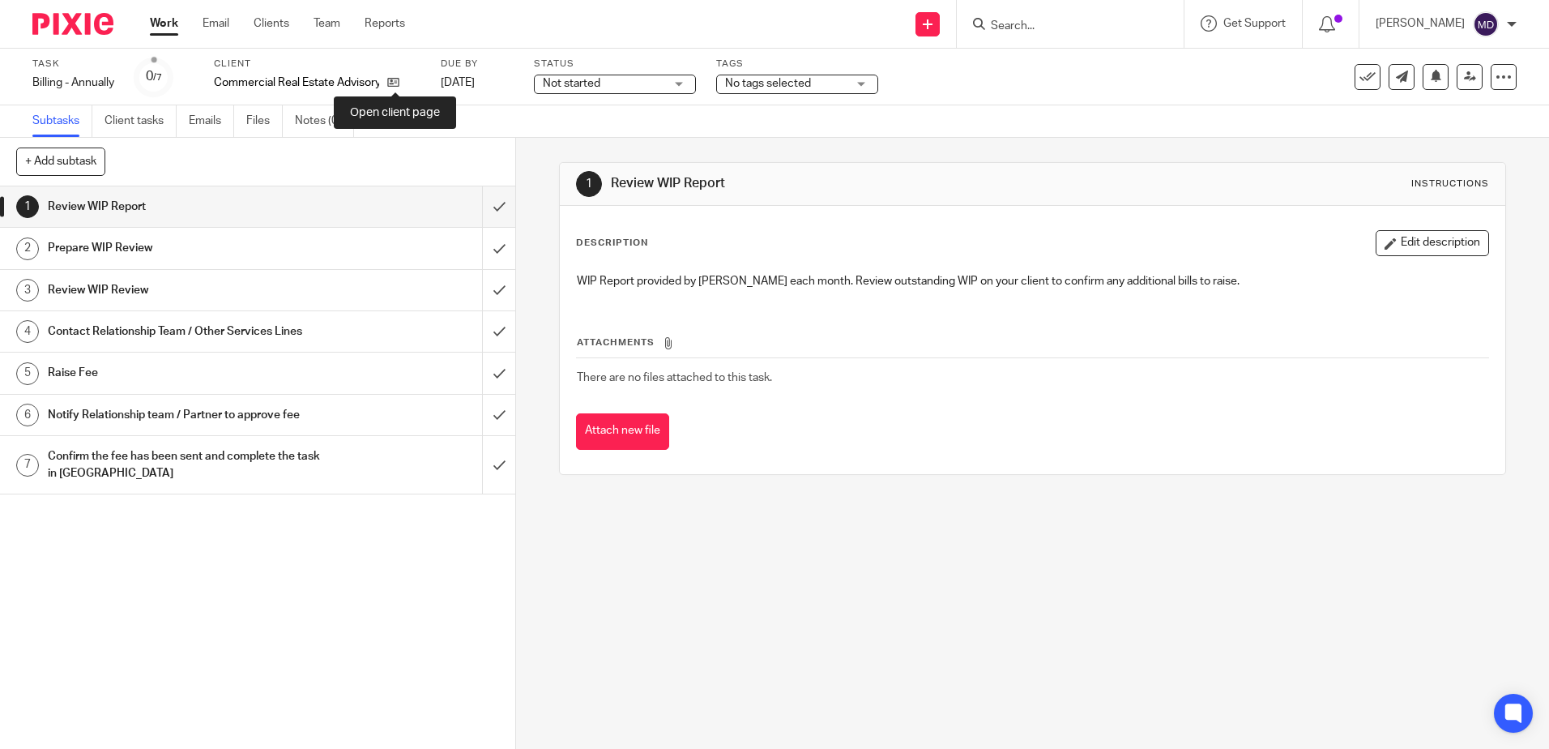
drag, startPoint x: 396, startPoint y: 85, endPoint x: 378, endPoint y: 98, distance: 22.7
click at [396, 85] on icon at bounding box center [393, 82] width 12 height 12
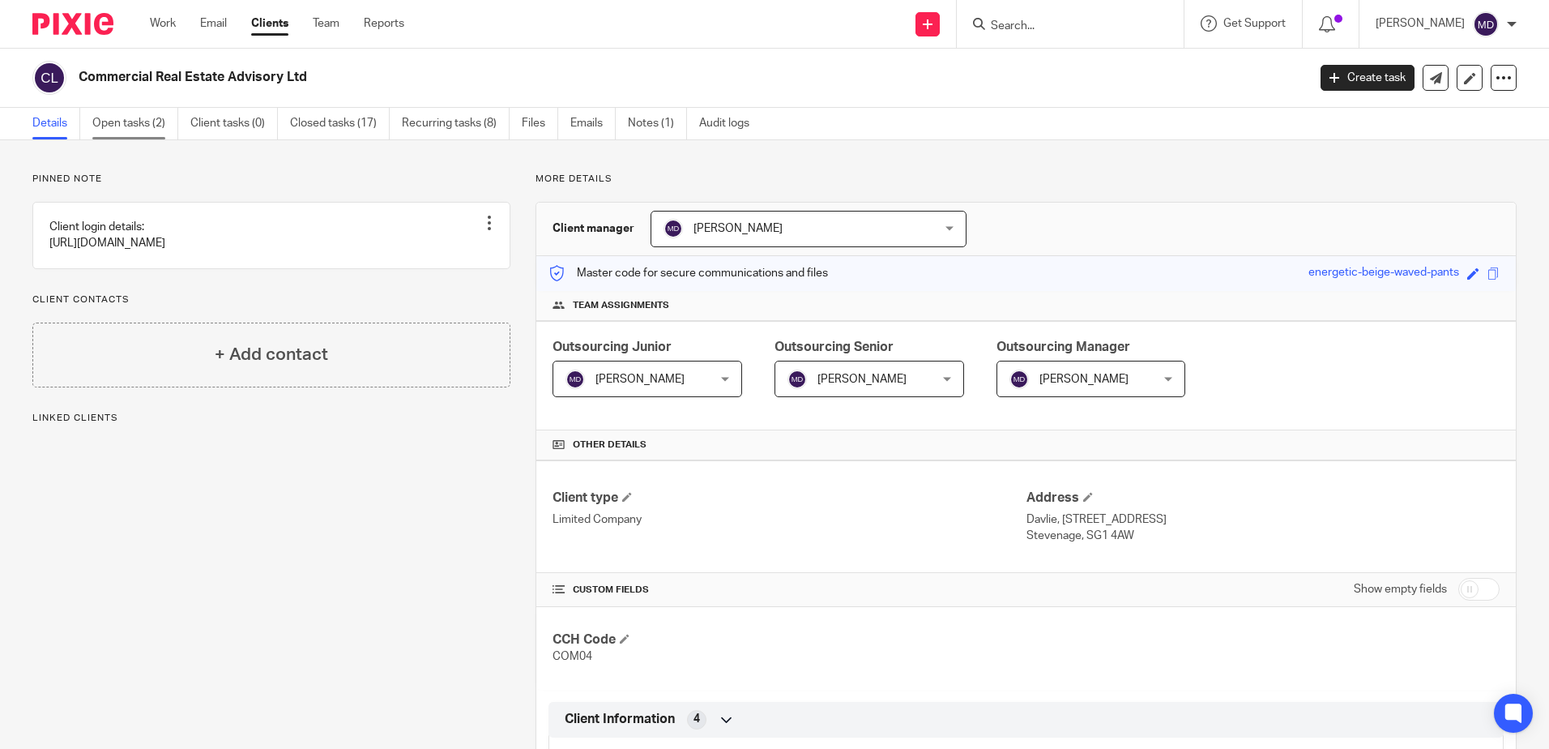
click at [123, 124] on link "Open tasks (2)" at bounding box center [135, 124] width 86 height 32
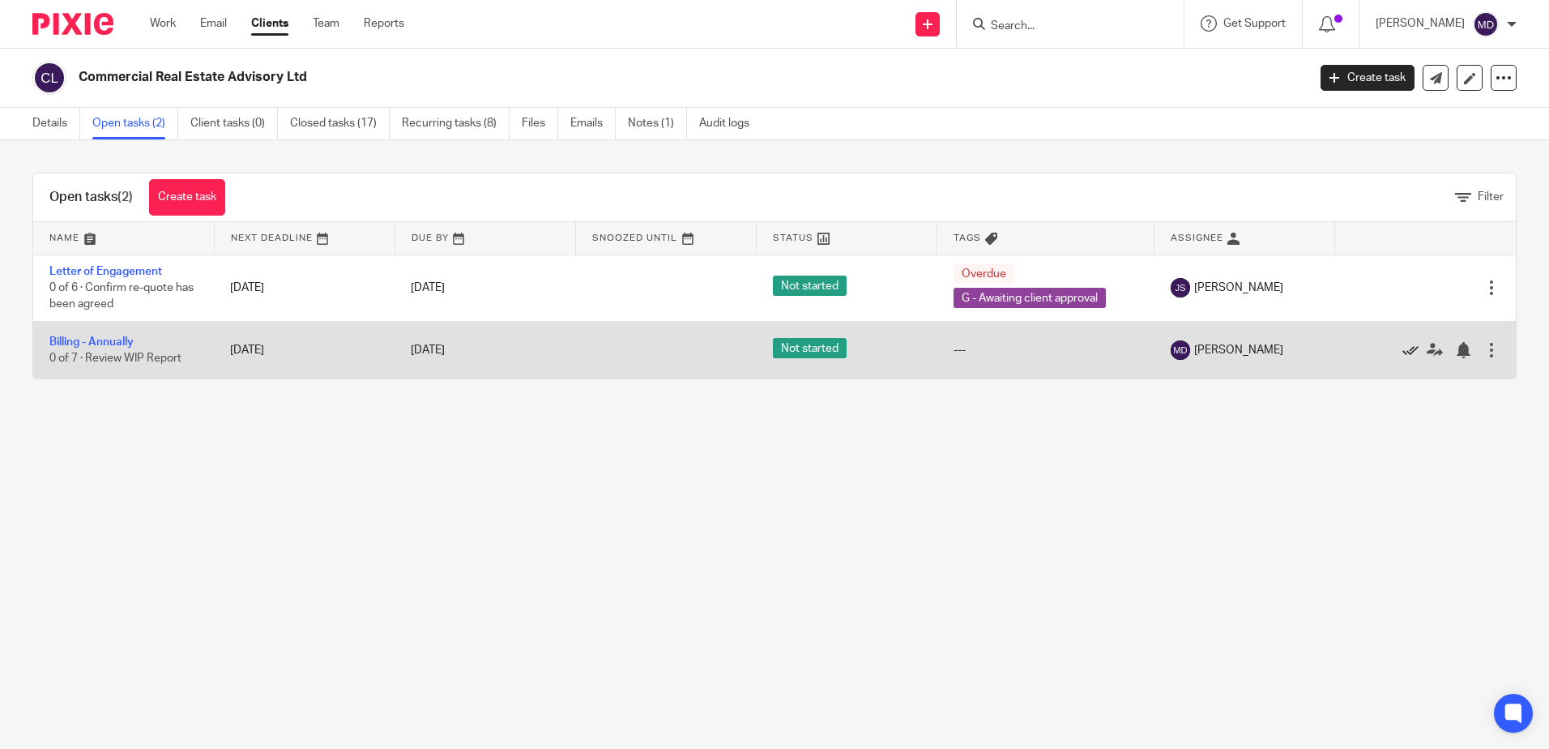
click at [1403, 356] on icon at bounding box center [1411, 350] width 16 height 16
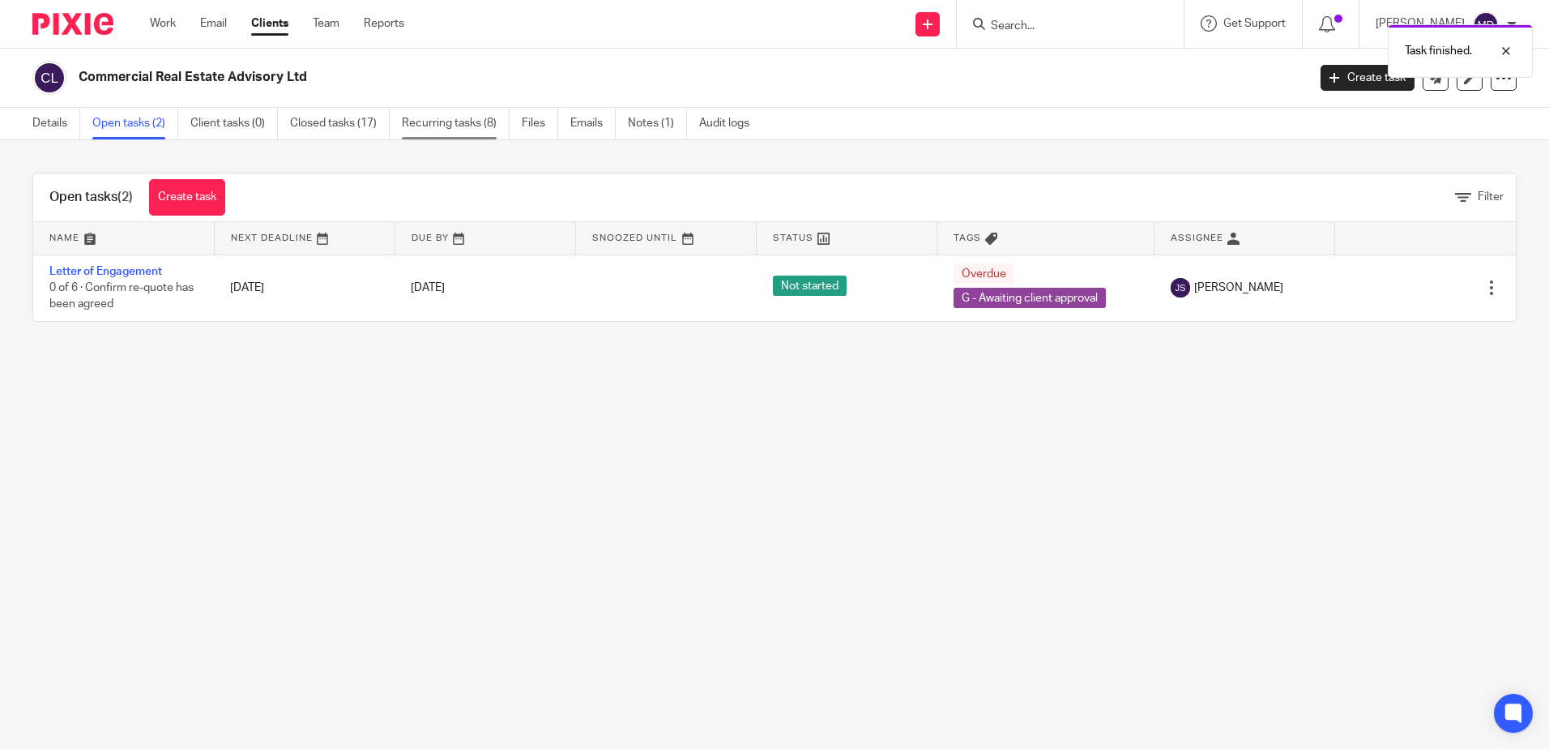
click at [462, 122] on link "Recurring tasks (8)" at bounding box center [456, 124] width 108 height 32
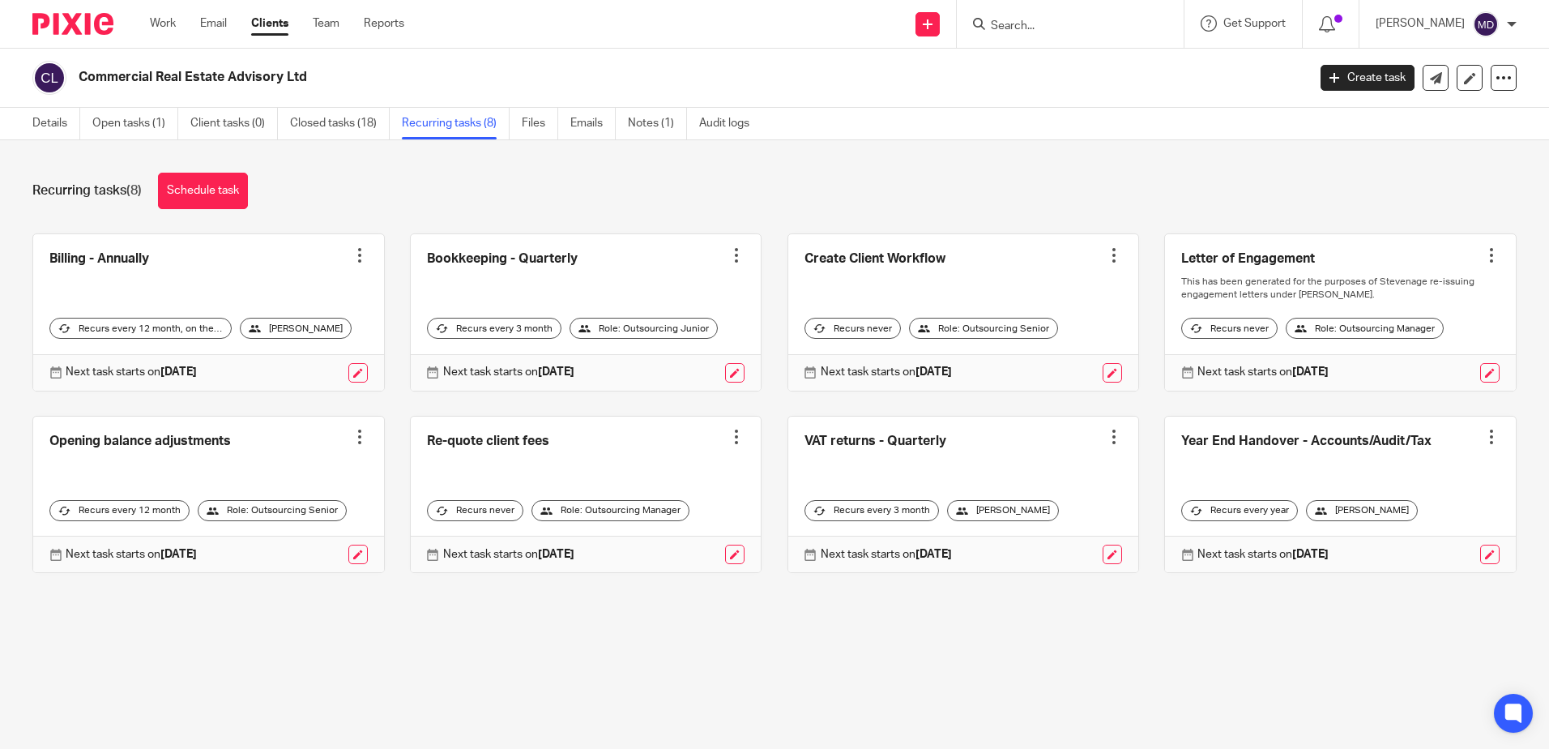
click at [1484, 445] on div at bounding box center [1492, 437] width 16 height 16
click at [1427, 554] on span "Cancel schedule" at bounding box center [1407, 552] width 85 height 11
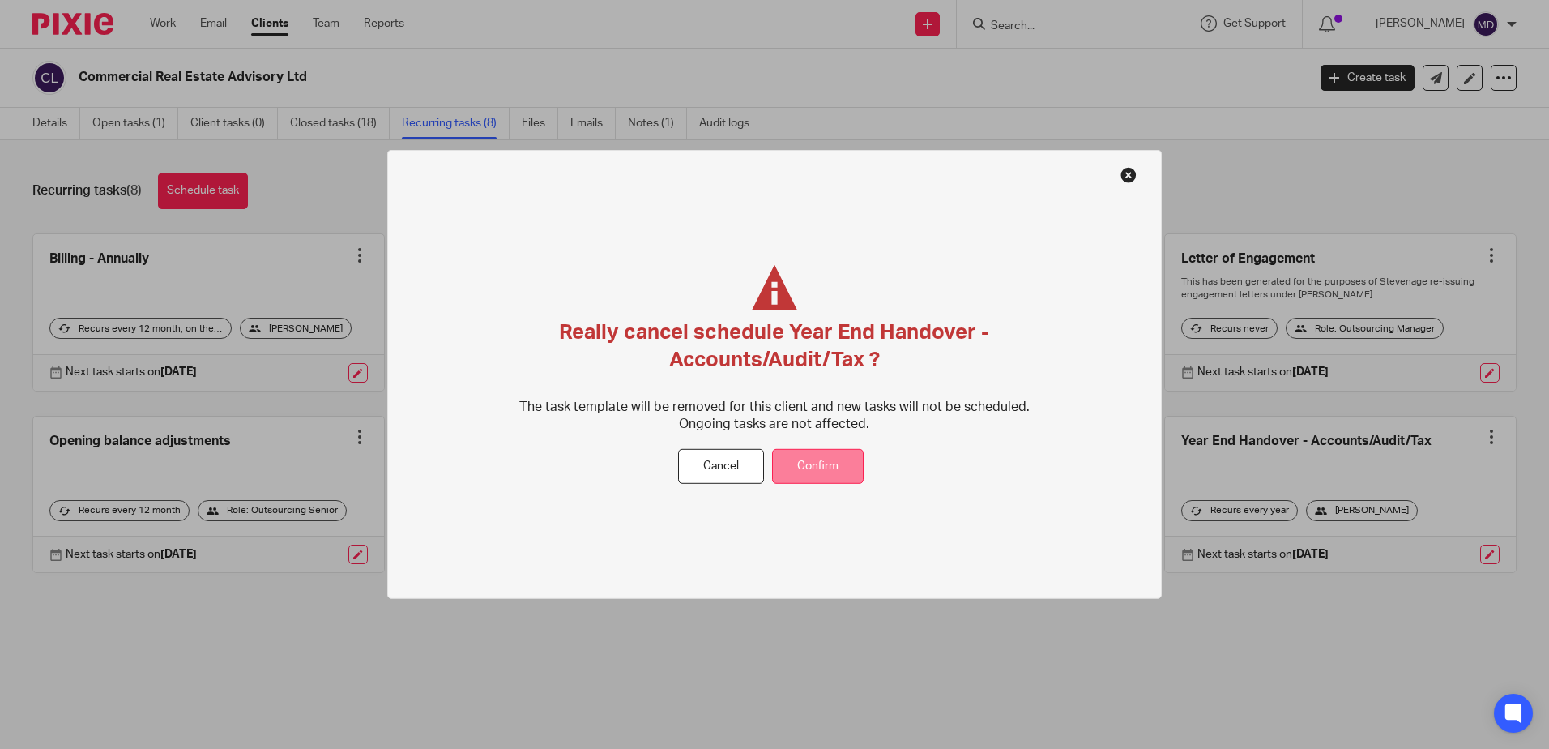
click at [836, 473] on button "Confirm" at bounding box center [818, 466] width 92 height 35
